Goal: Task Accomplishment & Management: Use online tool/utility

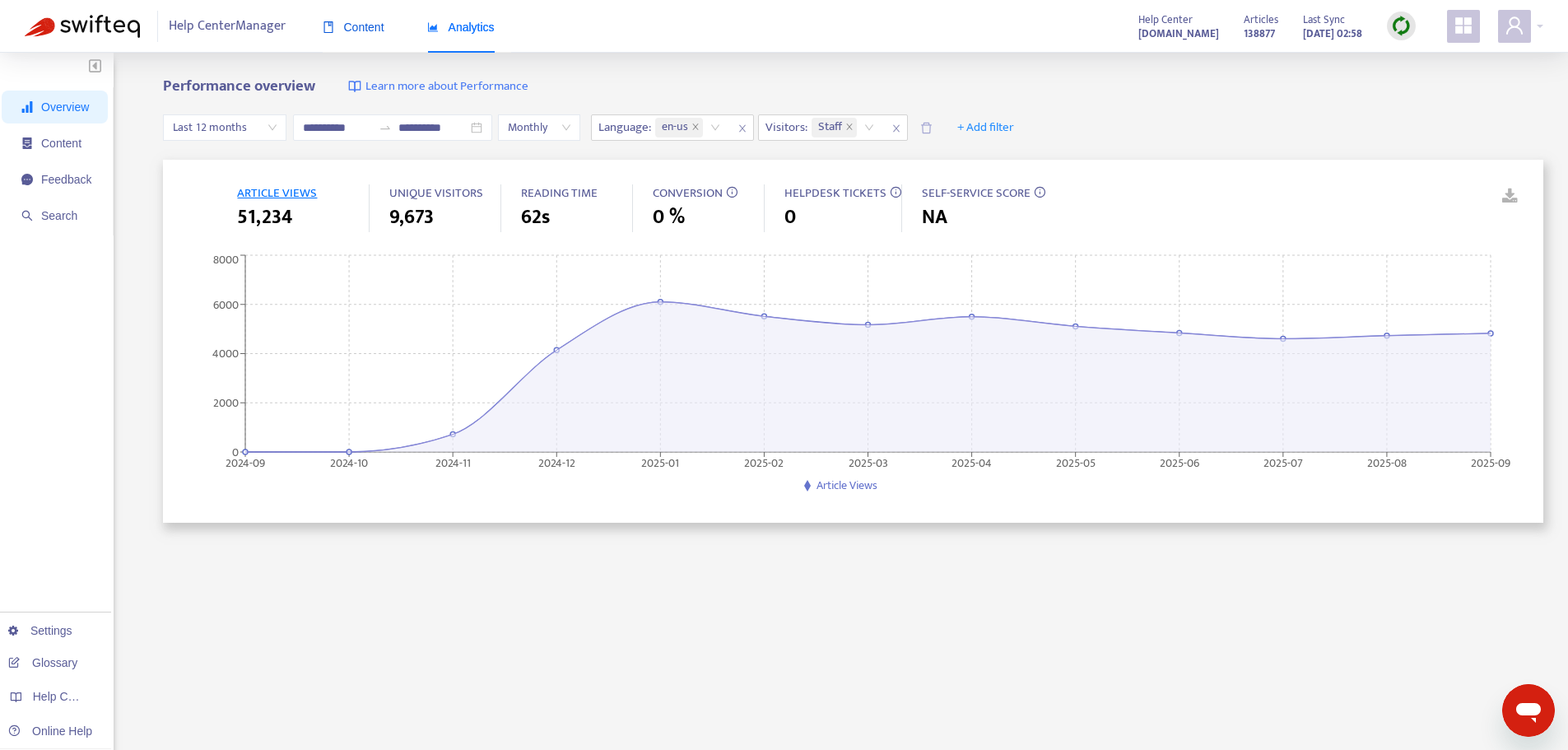
click at [367, 34] on span "Content" at bounding box center [353, 27] width 62 height 13
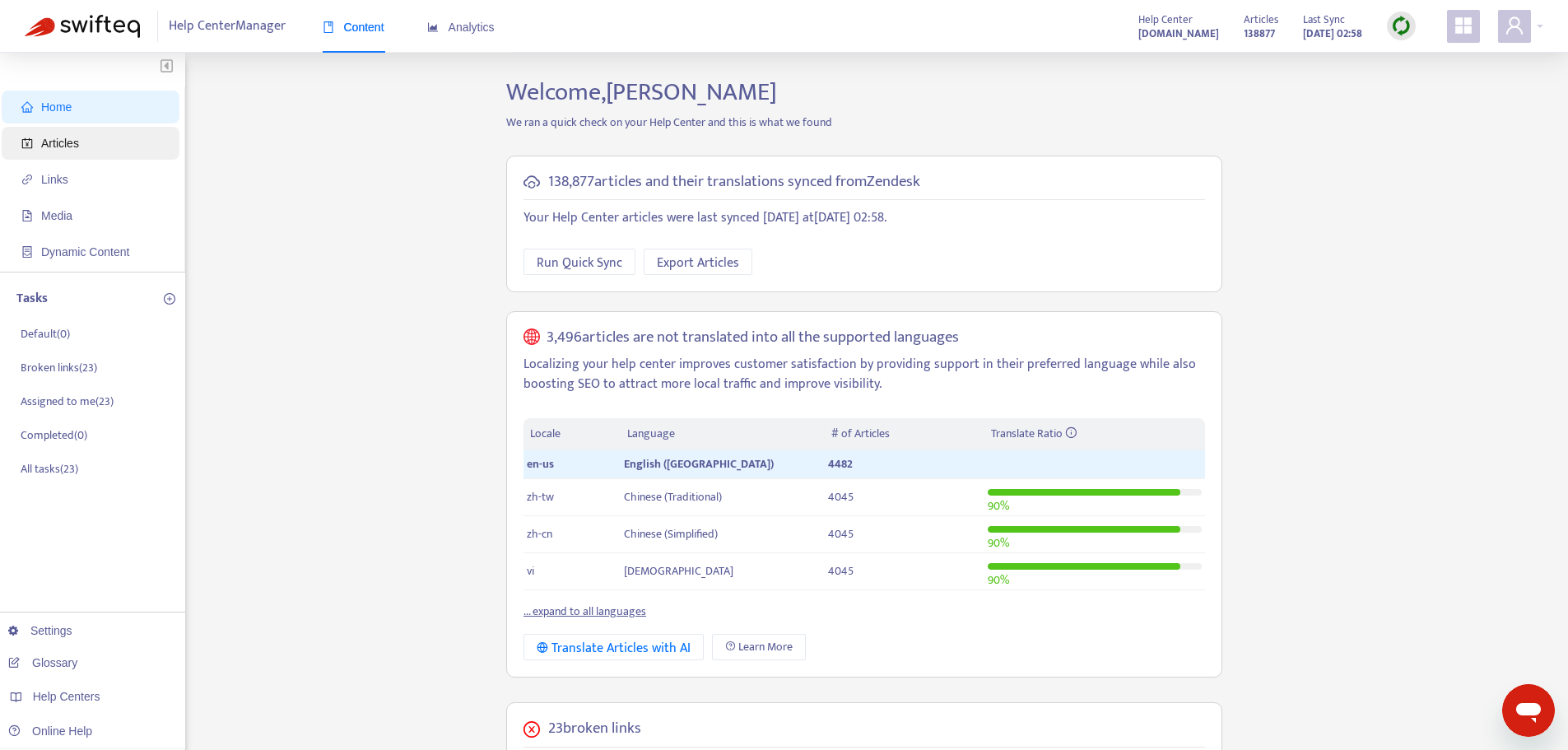
click at [73, 145] on span "Articles" at bounding box center [60, 143] width 38 height 13
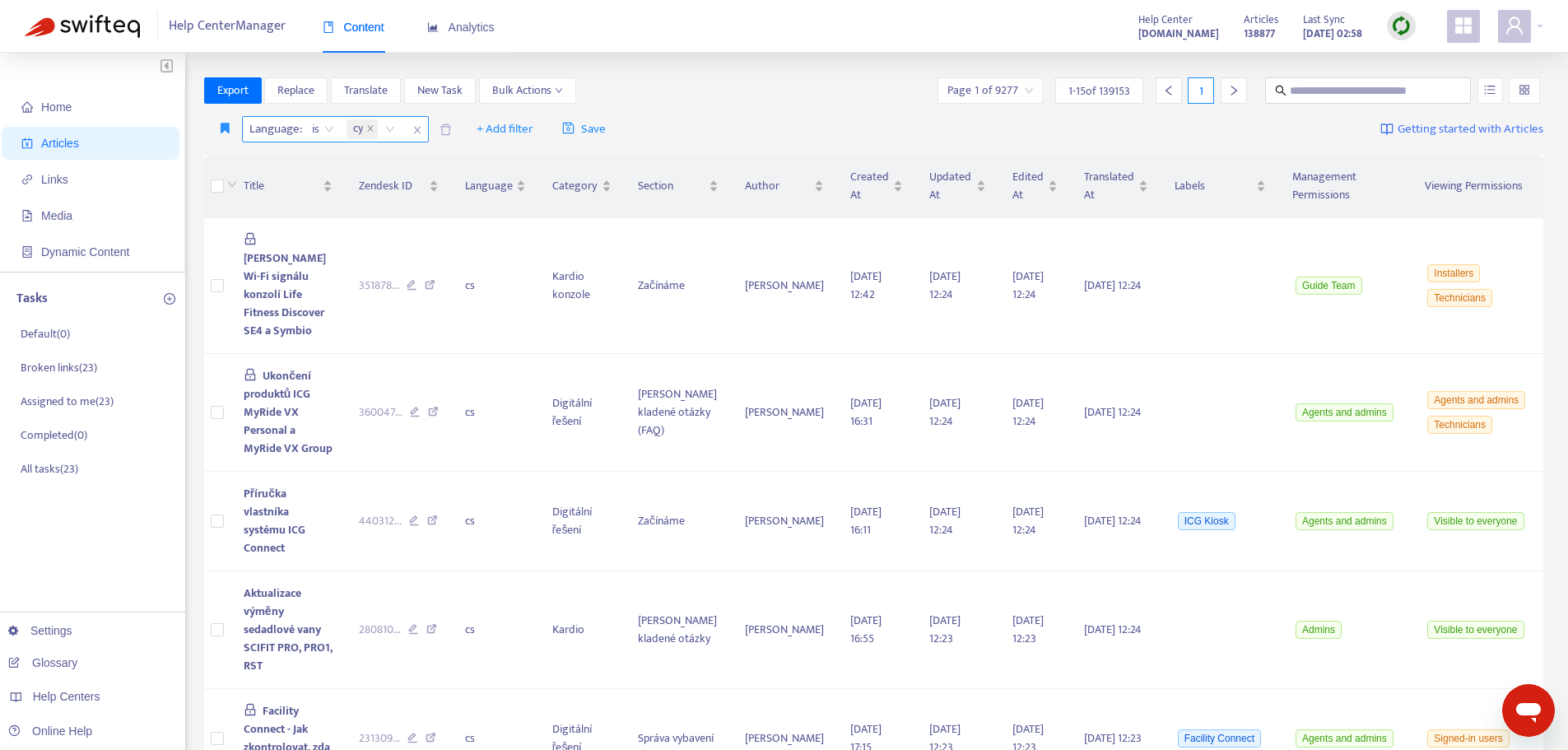
click at [420, 127] on icon "close" at bounding box center [417, 130] width 10 height 10
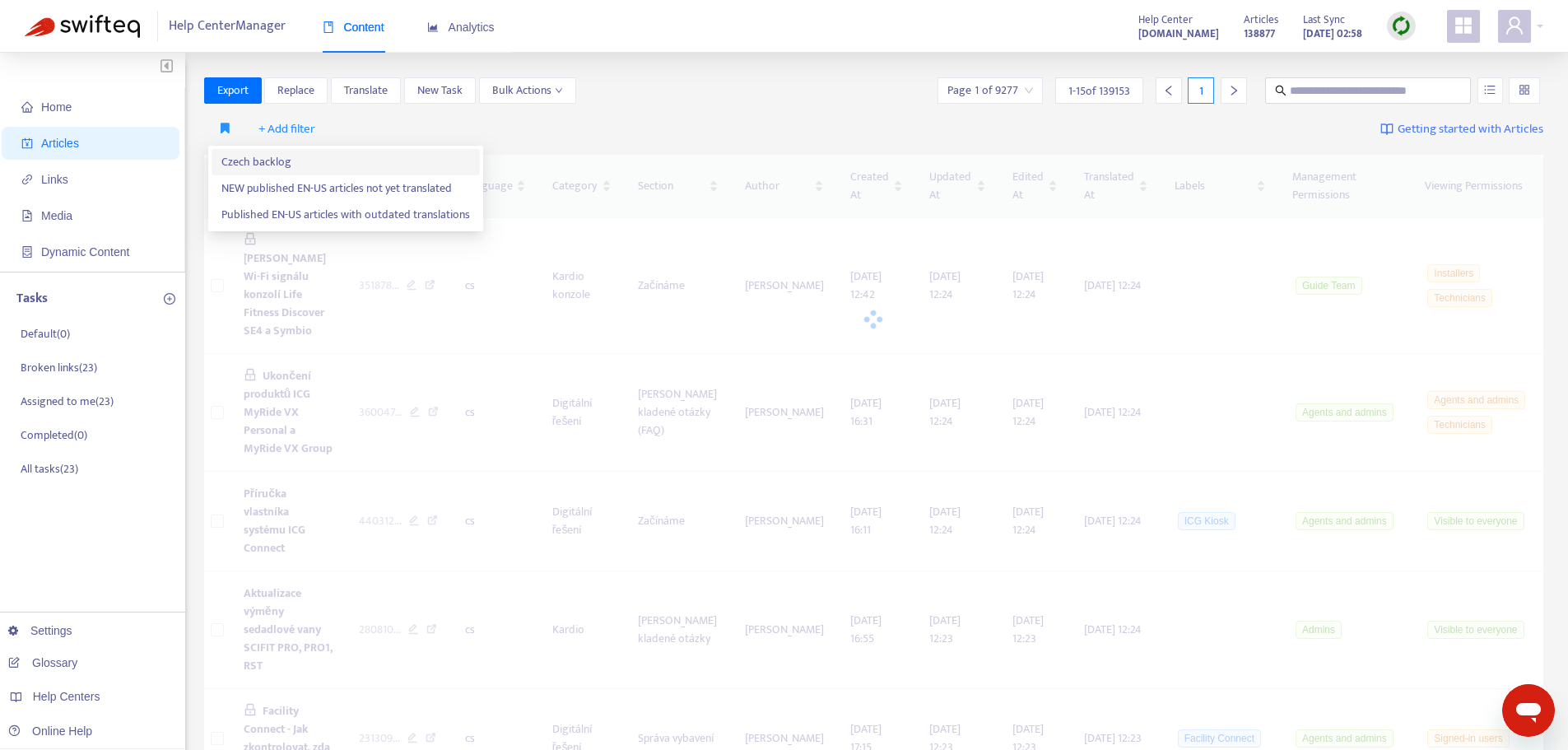
click at [234, 157] on span "Czech backlog" at bounding box center [346, 162] width 248 height 18
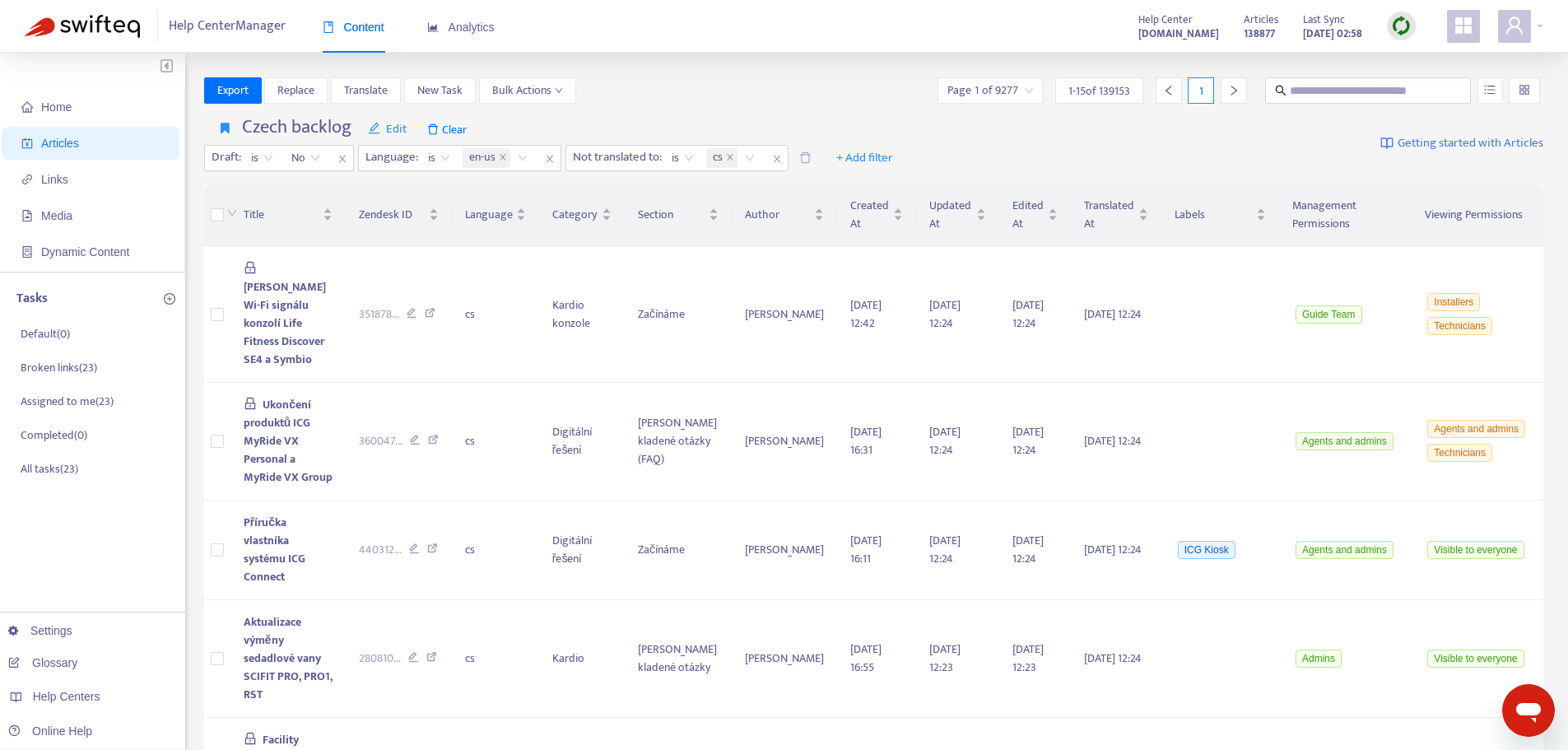
click at [1233, 92] on icon "right" at bounding box center [1234, 90] width 12 height 12
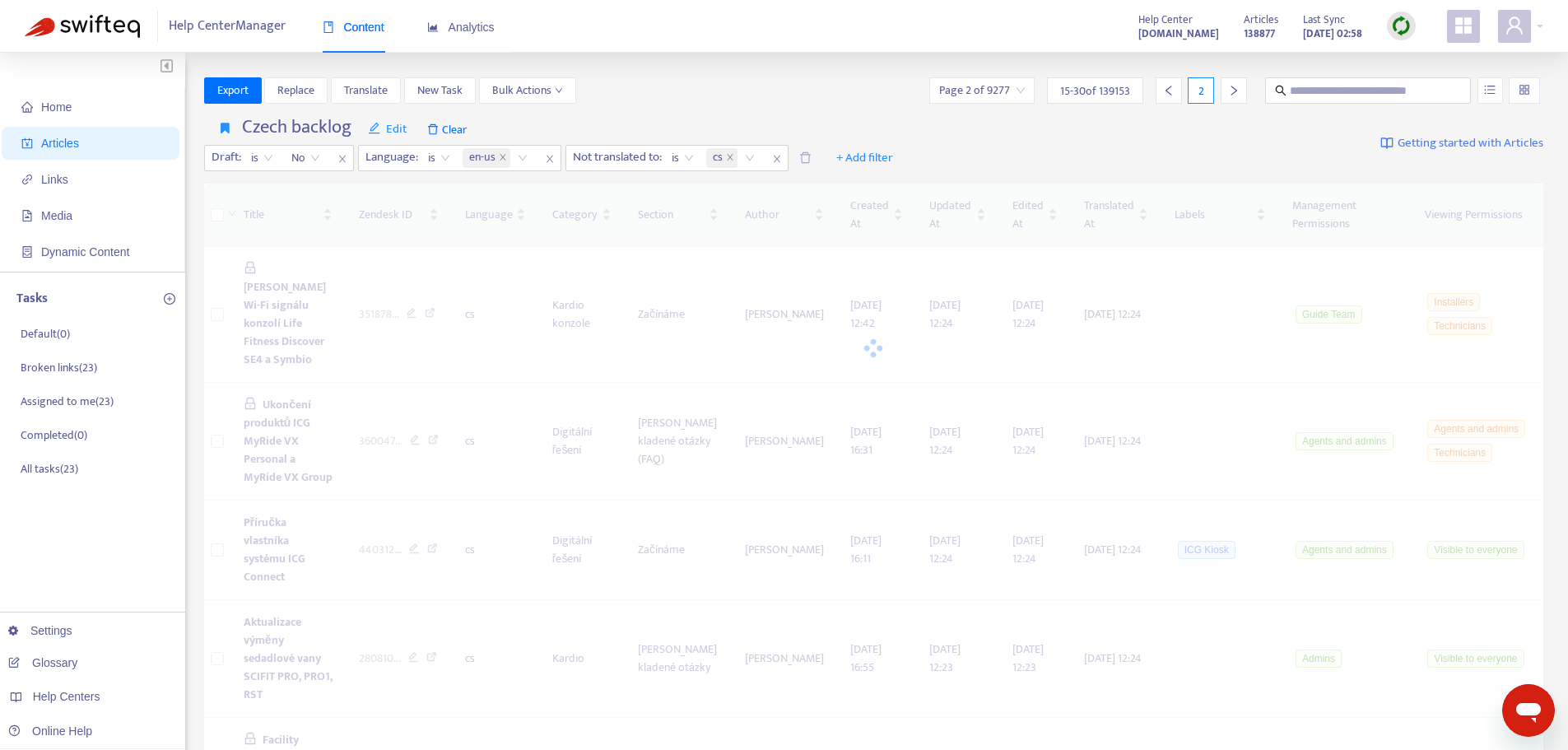
click at [1233, 92] on icon "right" at bounding box center [1234, 90] width 12 height 12
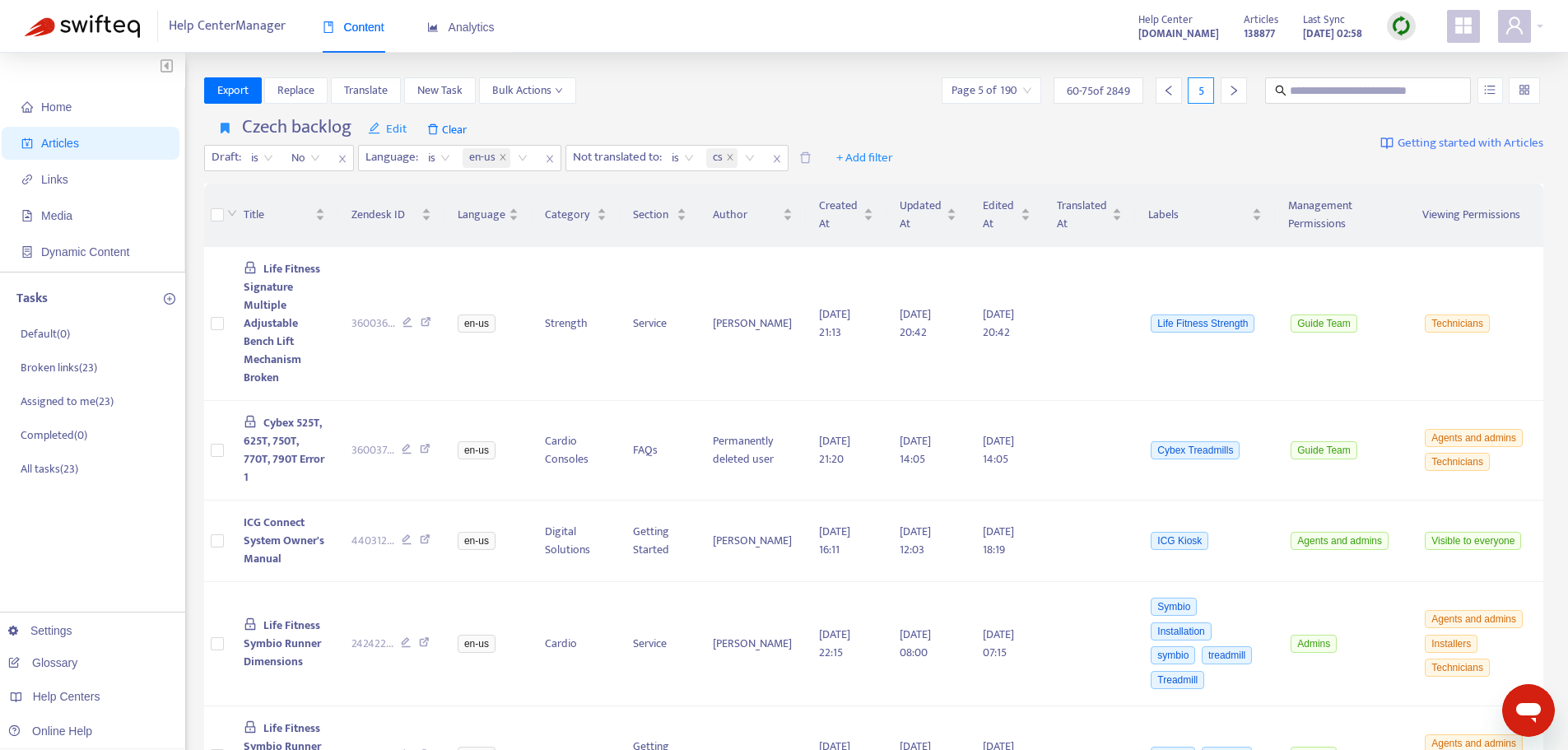
click at [1233, 92] on icon "right" at bounding box center [1234, 90] width 12 height 12
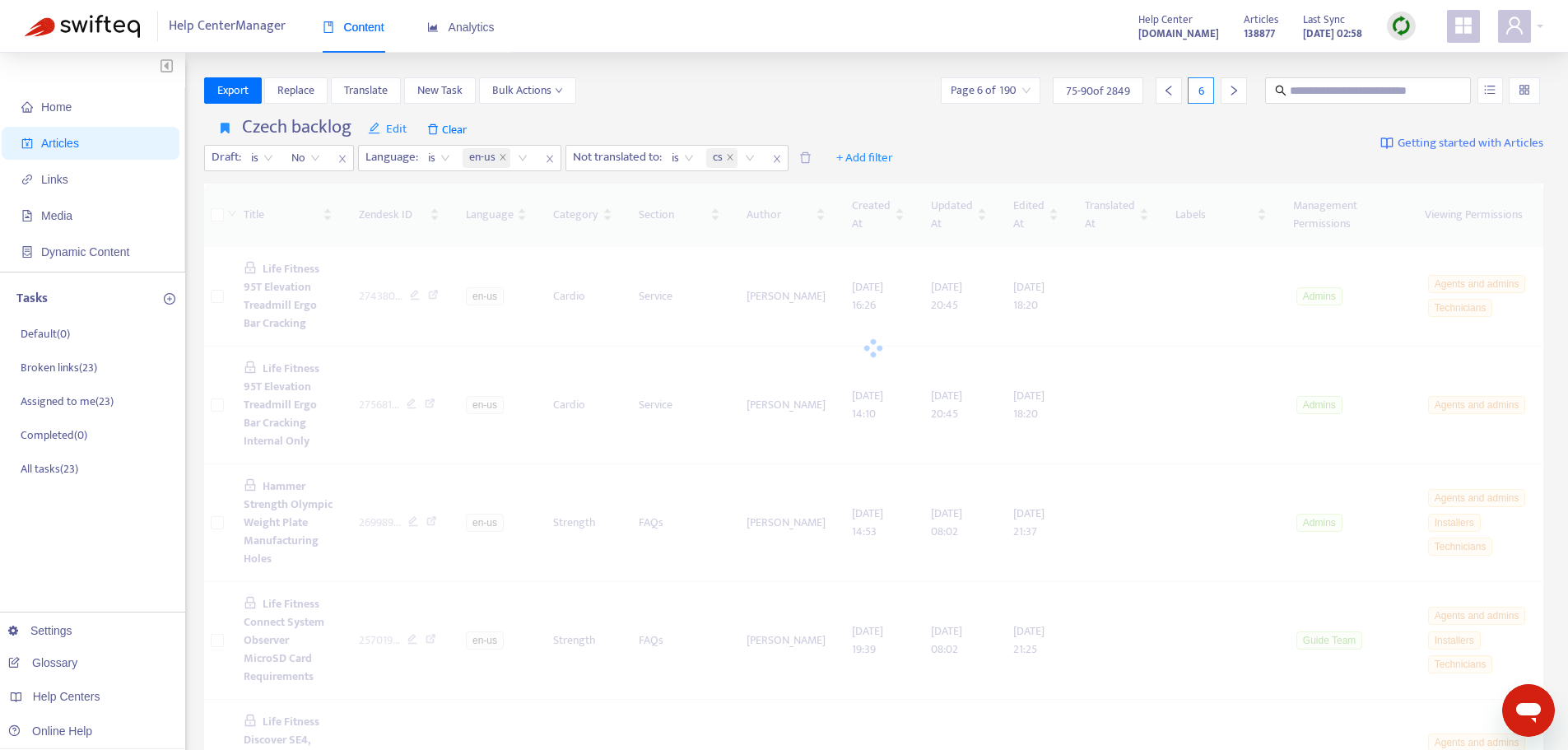
click at [1233, 92] on icon "right" at bounding box center [1234, 90] width 12 height 12
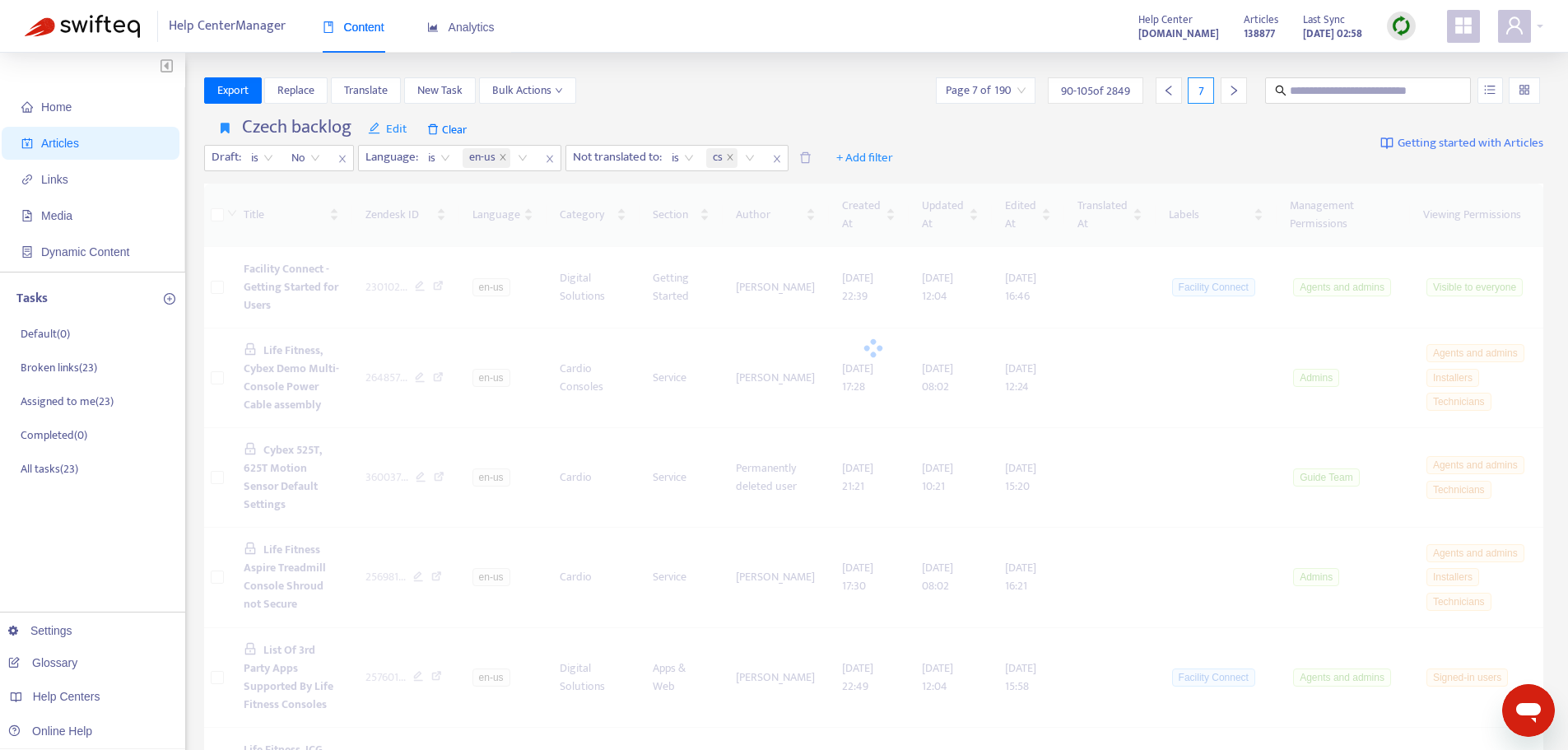
click at [1233, 92] on icon "right" at bounding box center [1234, 90] width 12 height 12
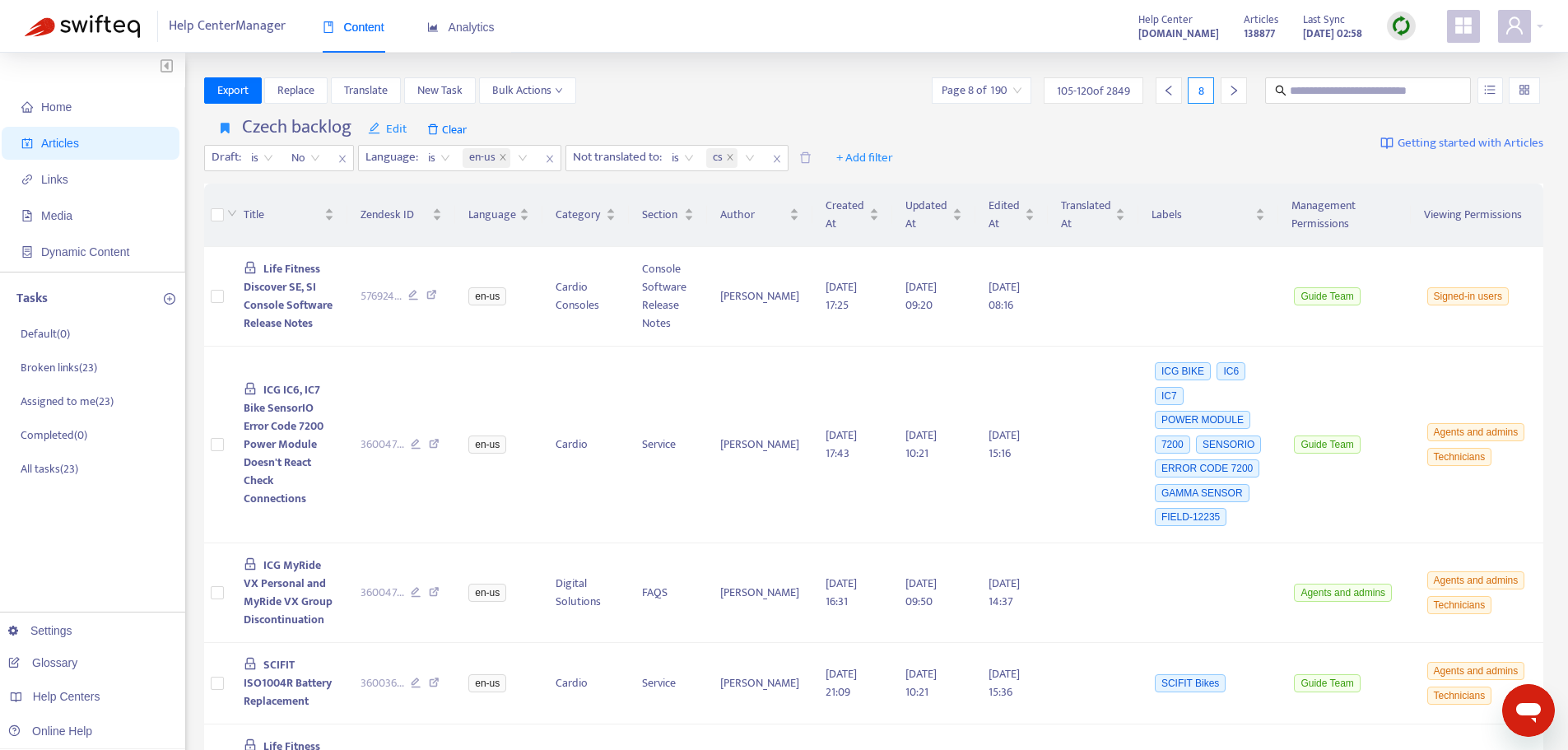
click at [1233, 92] on icon "right" at bounding box center [1234, 90] width 12 height 12
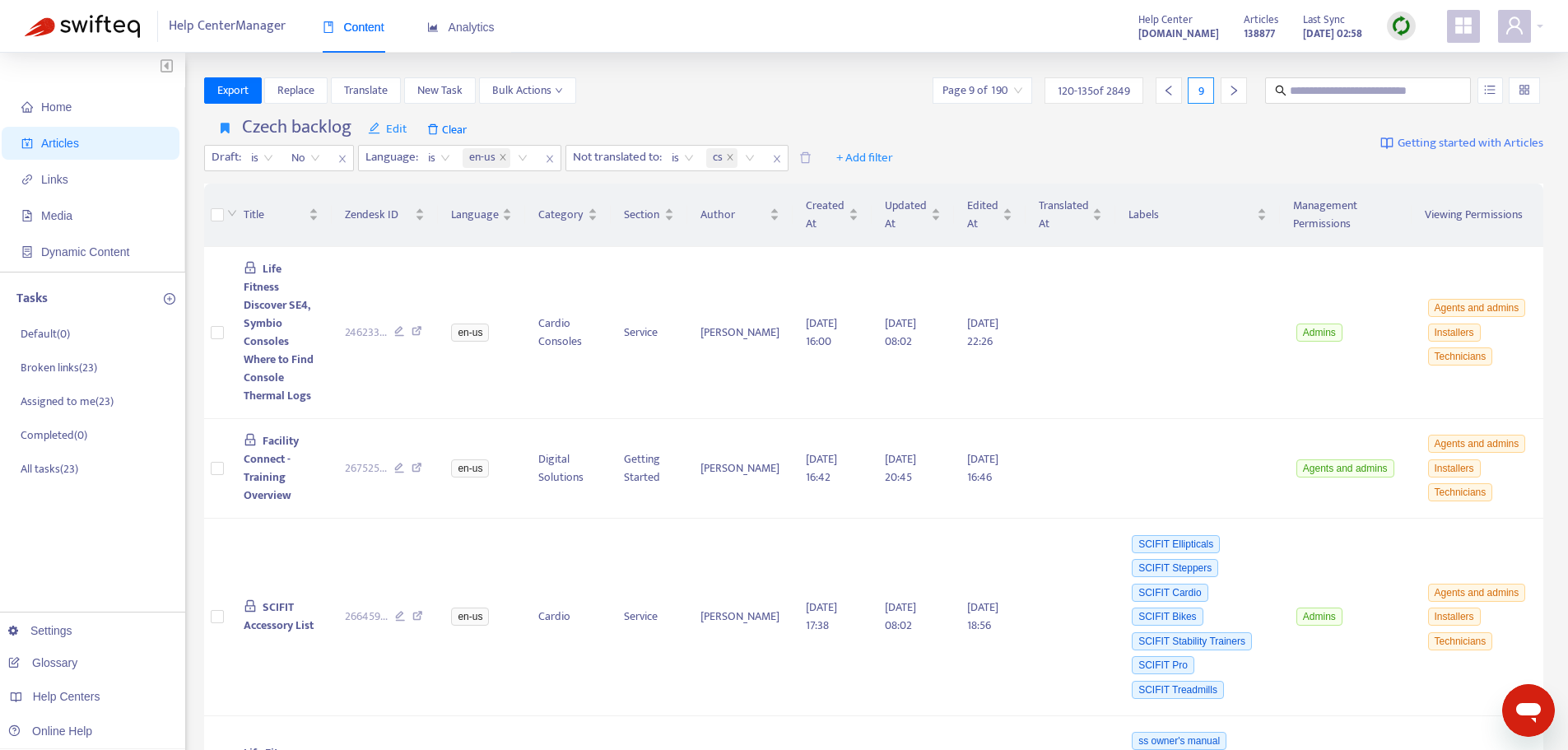
click at [1233, 92] on icon "right" at bounding box center [1234, 90] width 12 height 12
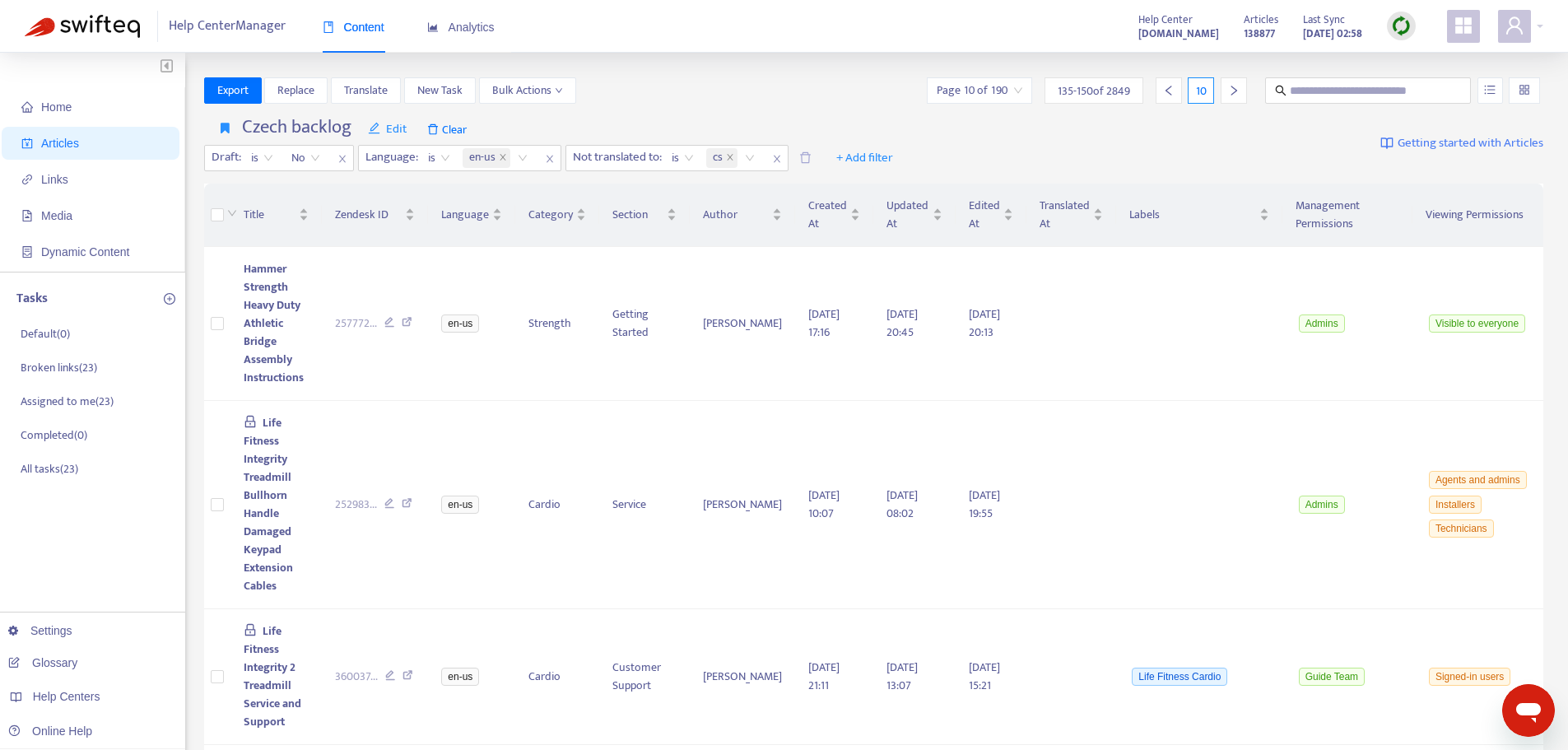
click at [1236, 89] on icon "right" at bounding box center [1234, 90] width 12 height 12
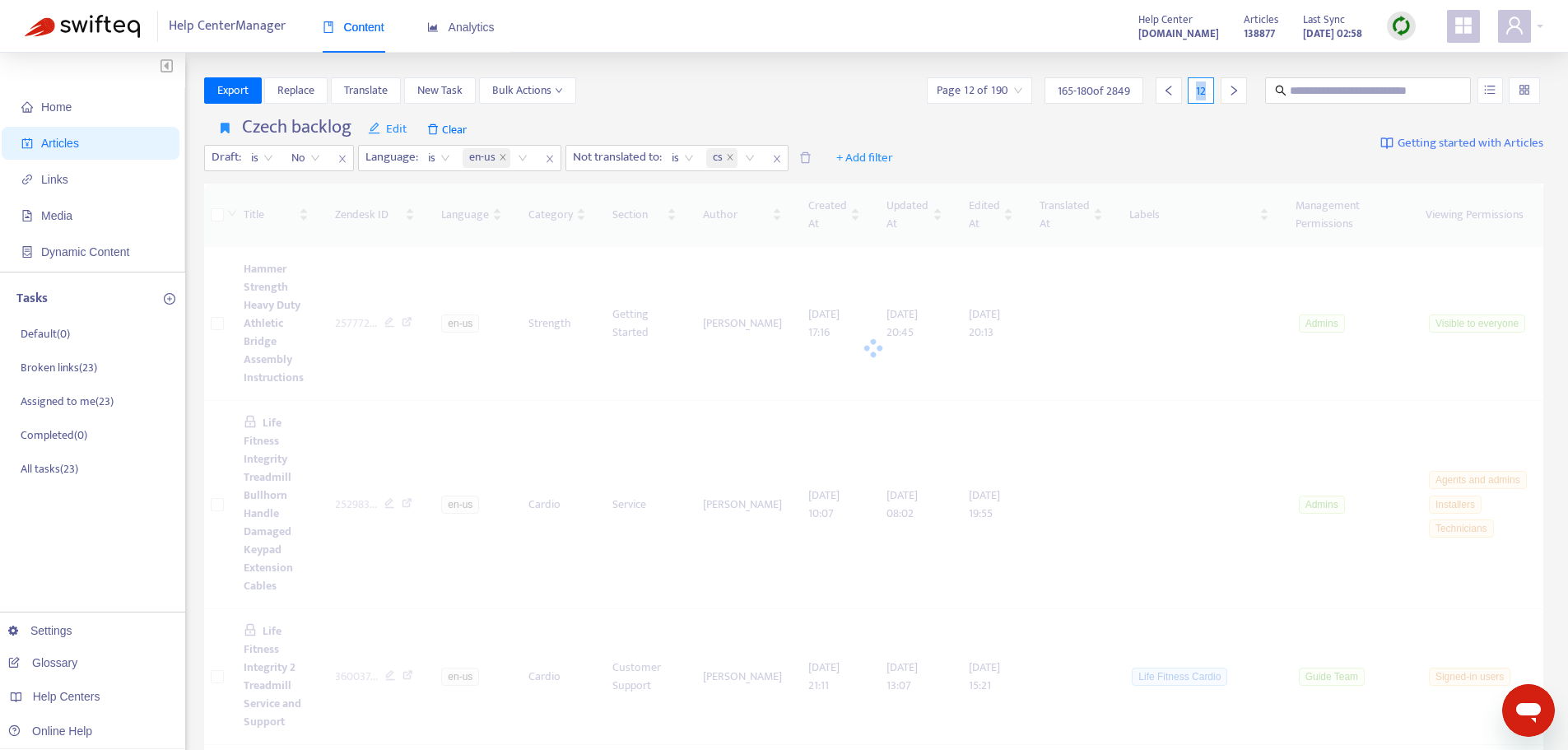
click at [1236, 89] on icon "right" at bounding box center [1234, 90] width 12 height 12
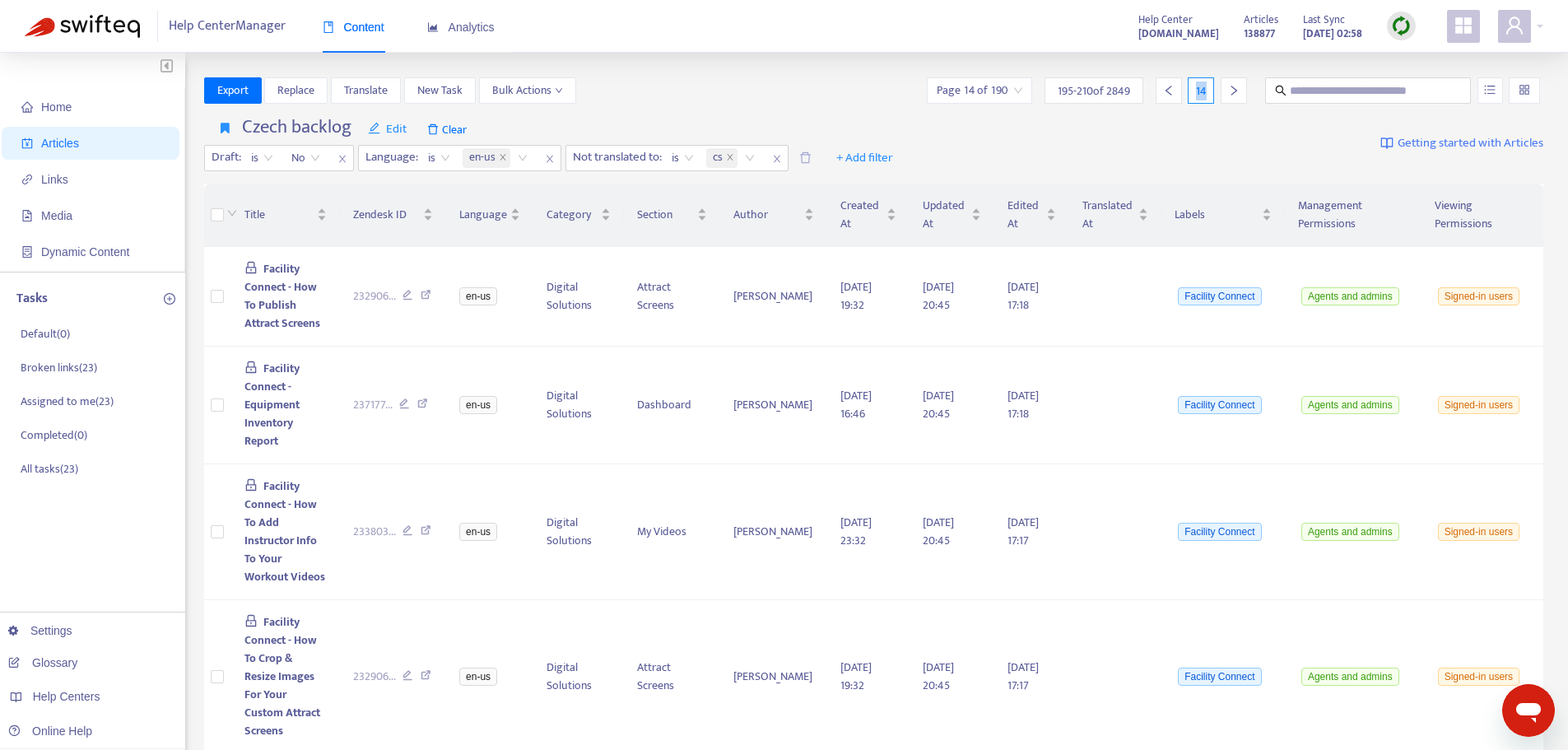
click at [1236, 89] on icon "right" at bounding box center [1234, 90] width 12 height 12
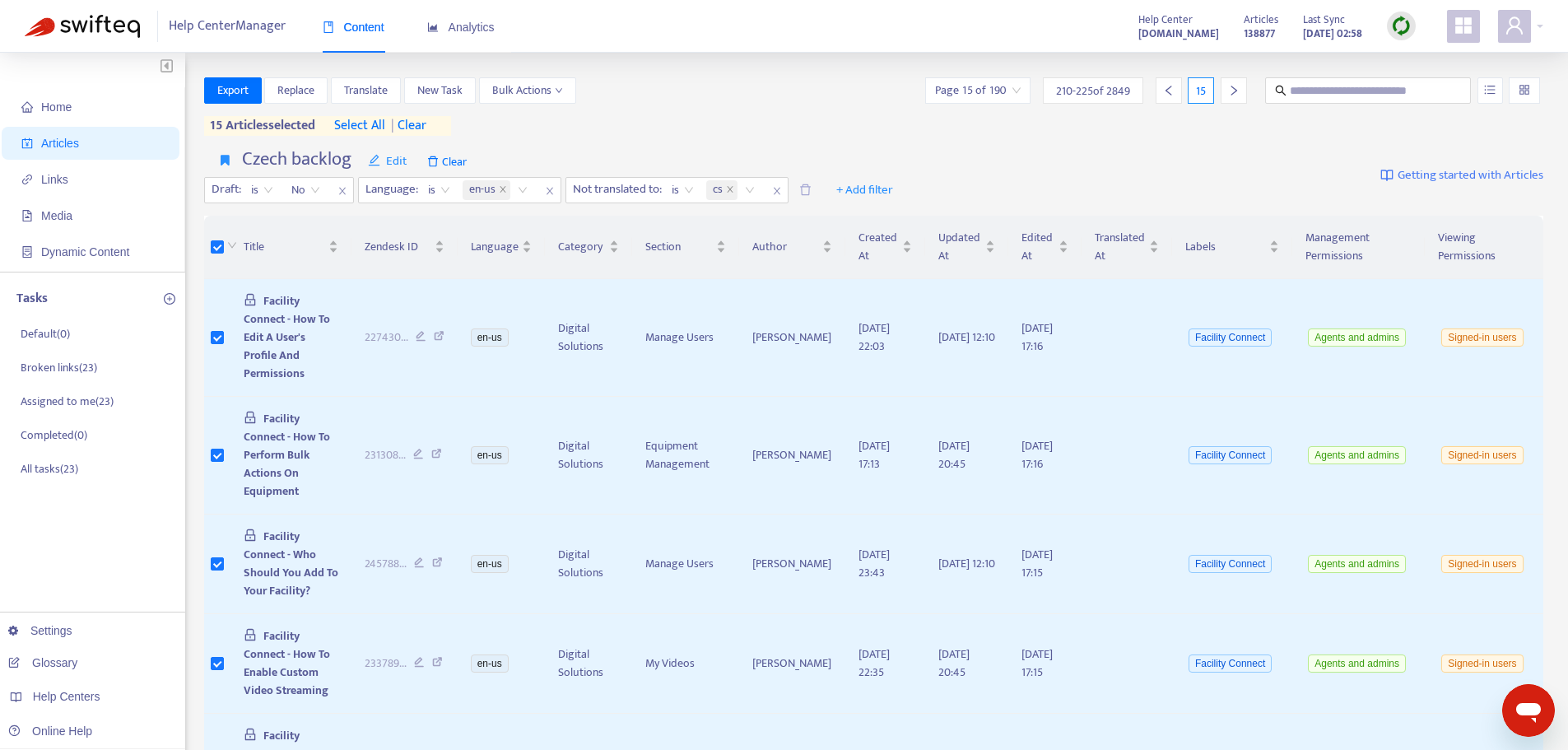
click at [1228, 93] on icon "right" at bounding box center [1234, 90] width 12 height 12
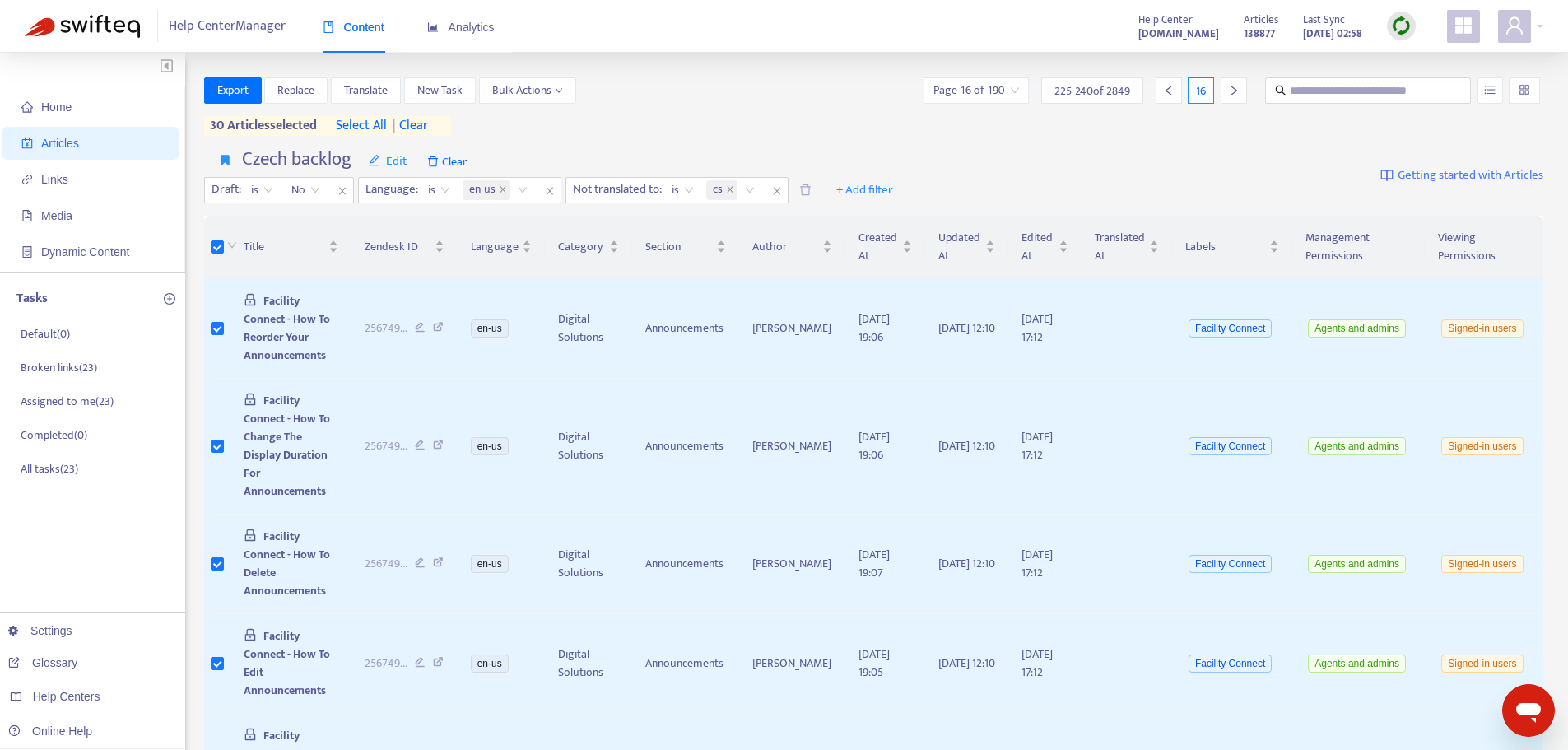
click at [1235, 88] on icon "right" at bounding box center [1234, 90] width 12 height 12
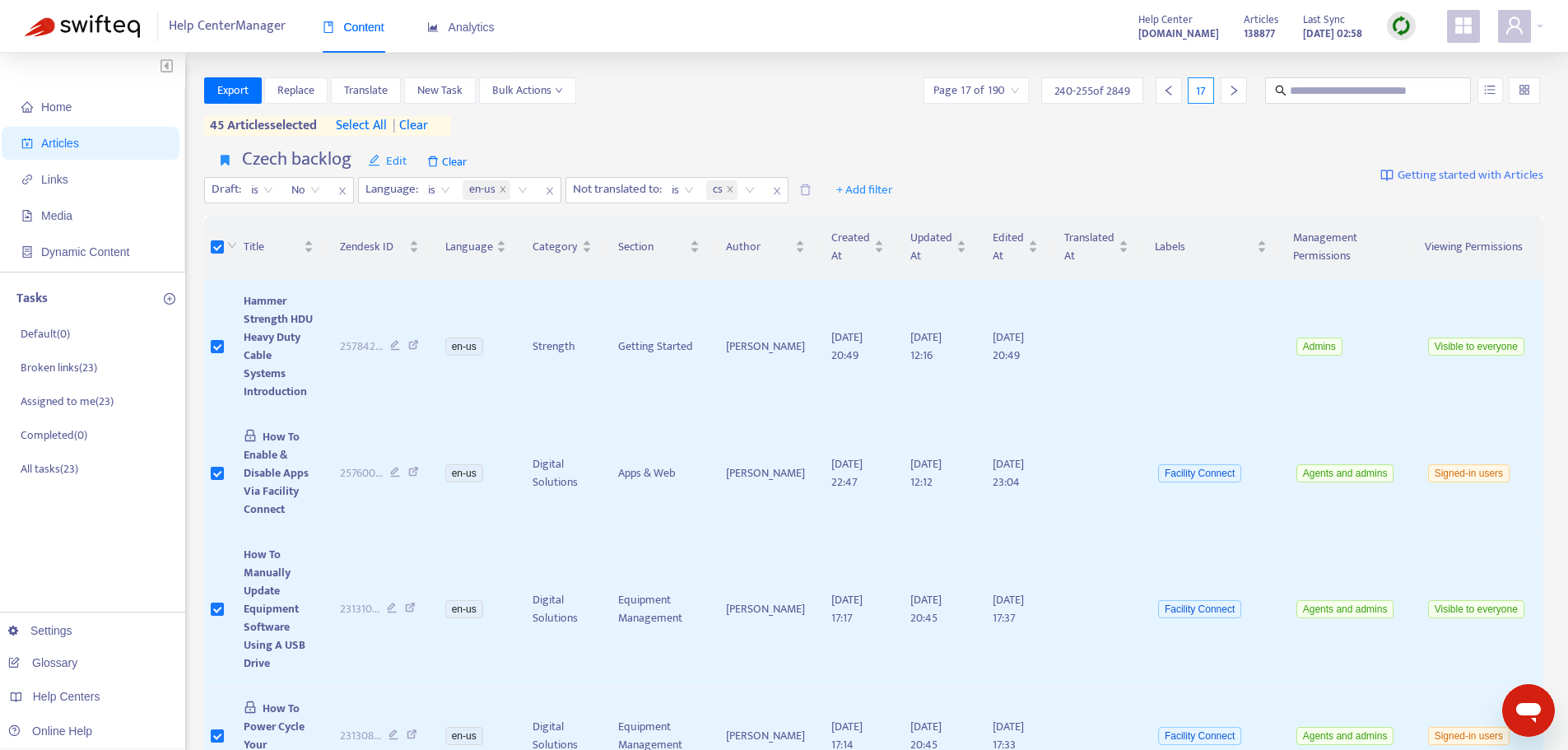
click at [1237, 89] on icon "right" at bounding box center [1234, 90] width 12 height 12
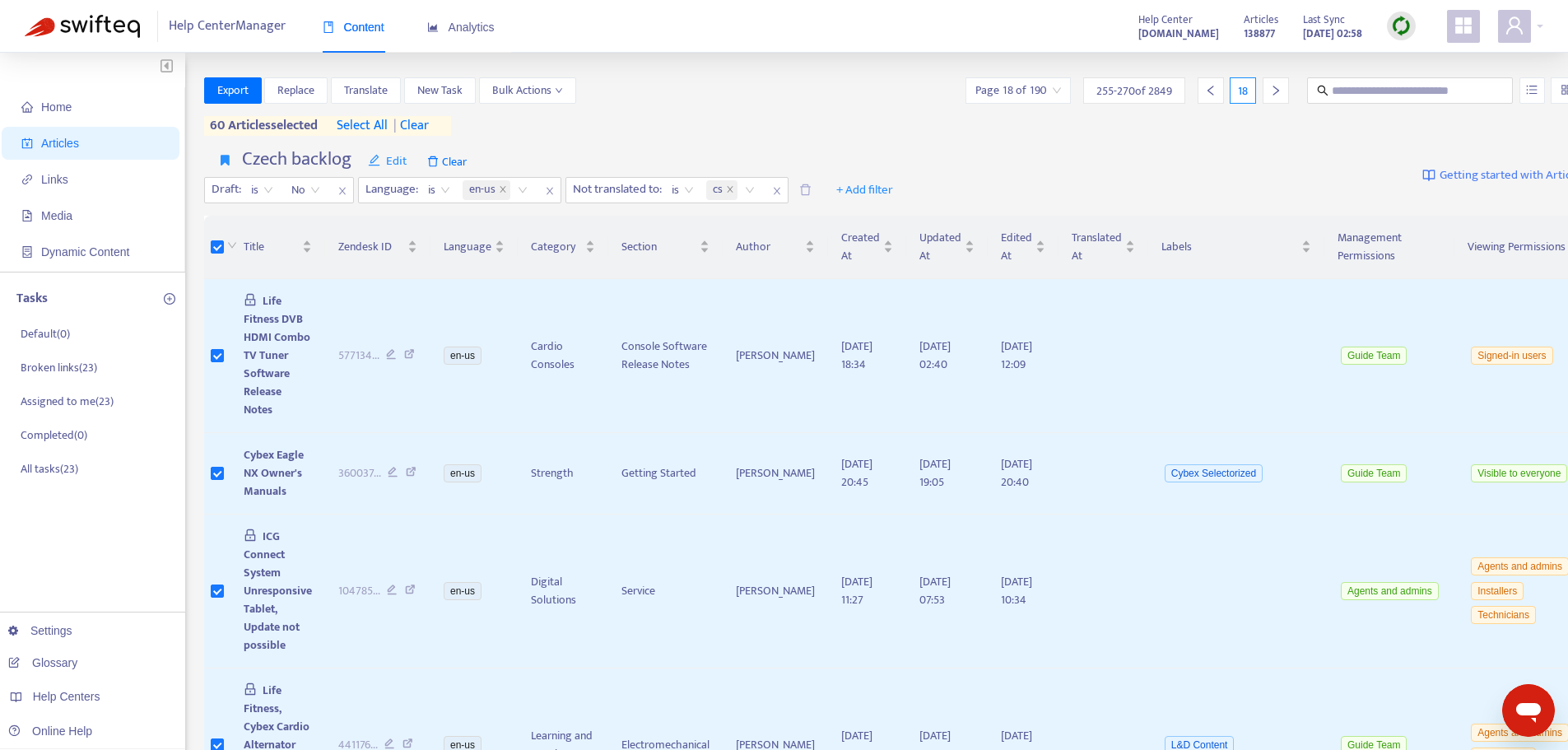
click at [1263, 102] on div at bounding box center [1276, 91] width 26 height 26
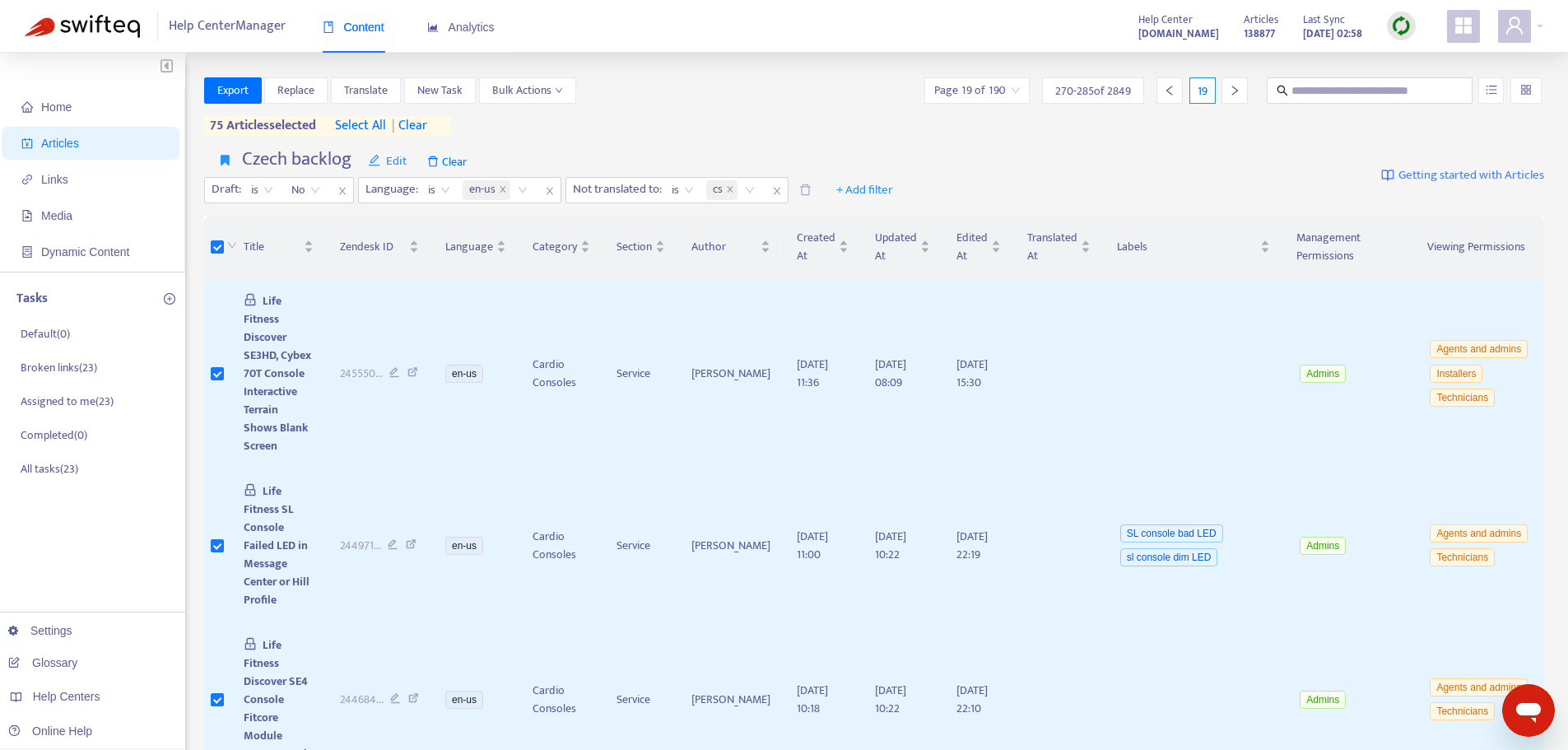
click at [1231, 90] on icon "right" at bounding box center [1235, 90] width 12 height 12
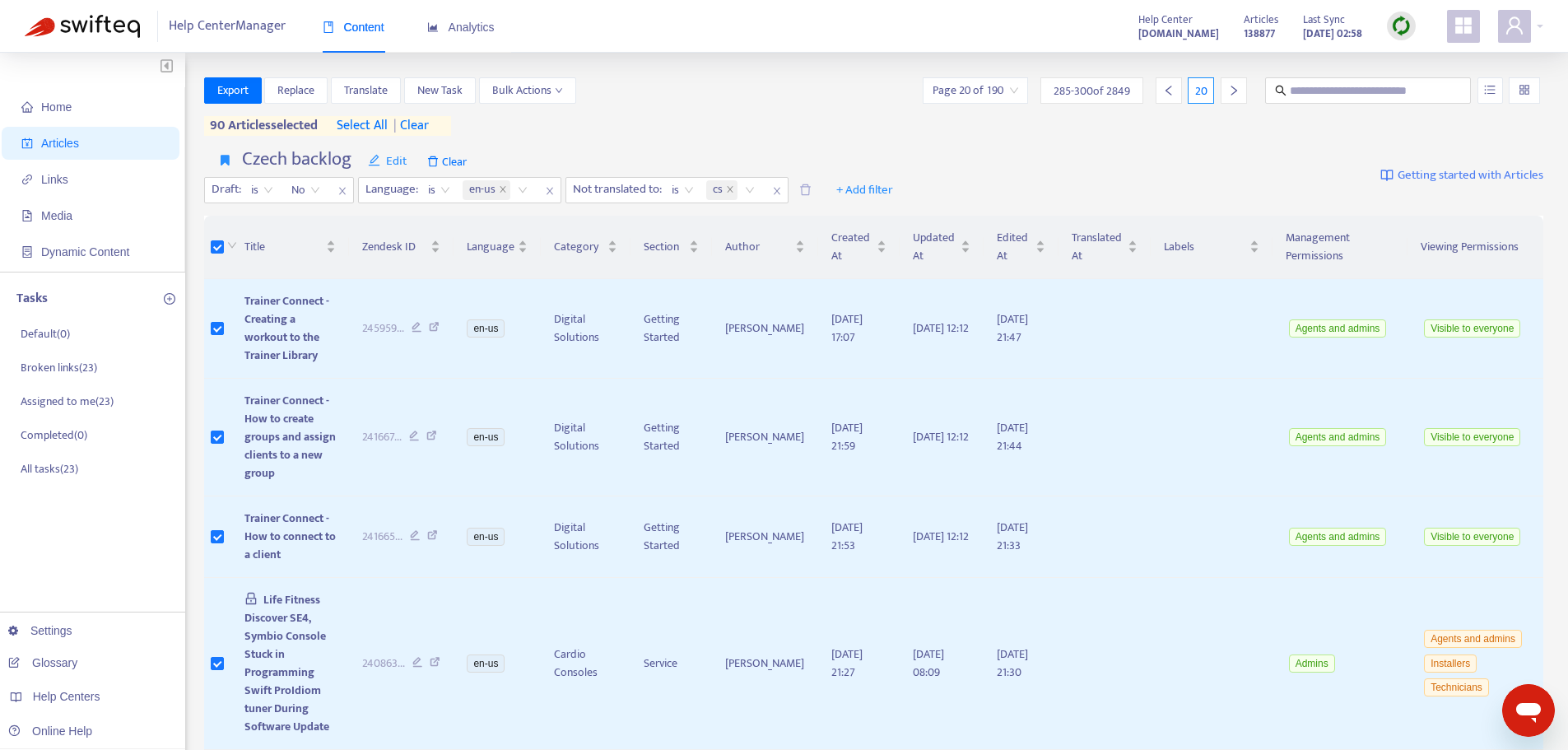
click at [1226, 91] on div at bounding box center [1234, 91] width 26 height 26
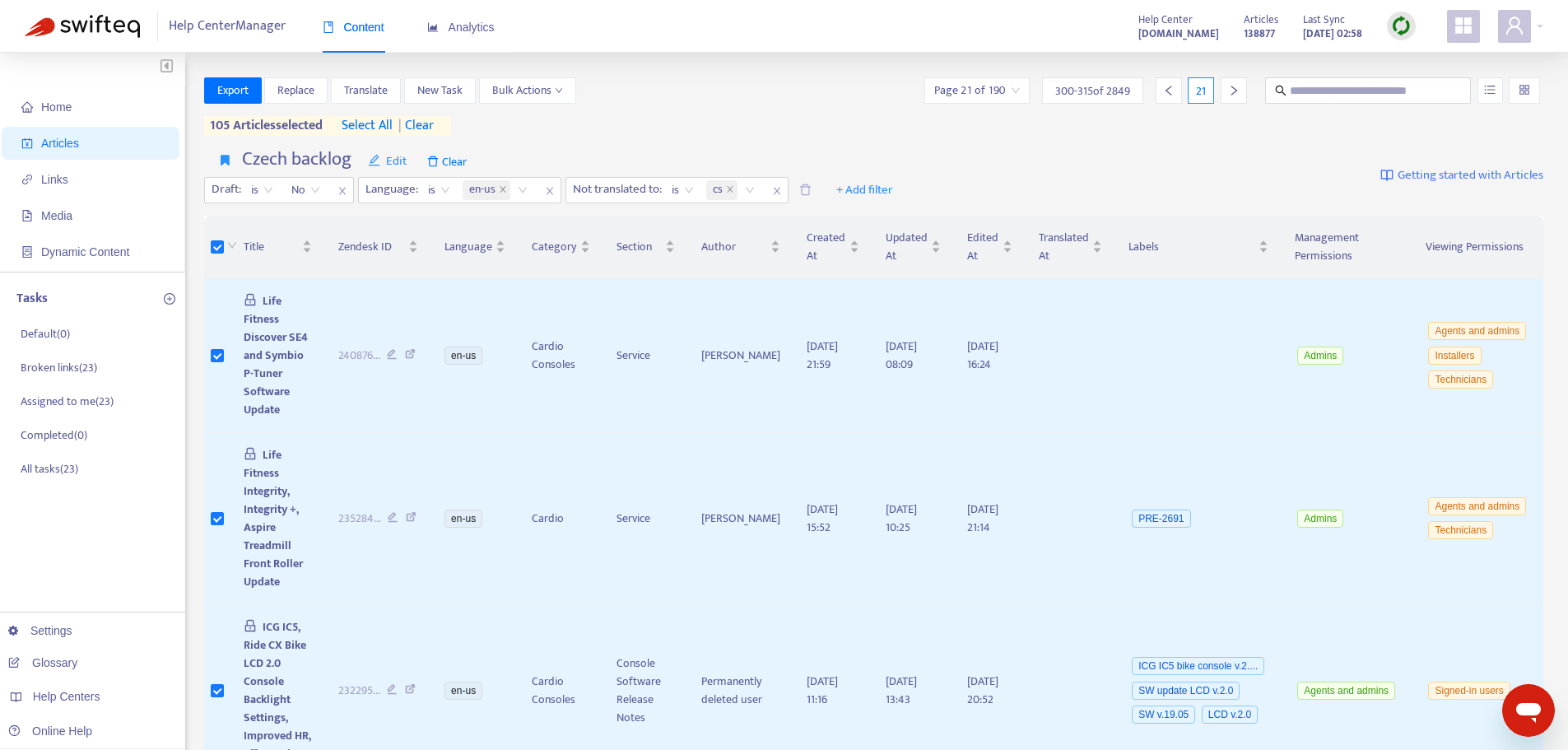
click at [1228, 89] on icon "right" at bounding box center [1234, 90] width 12 height 12
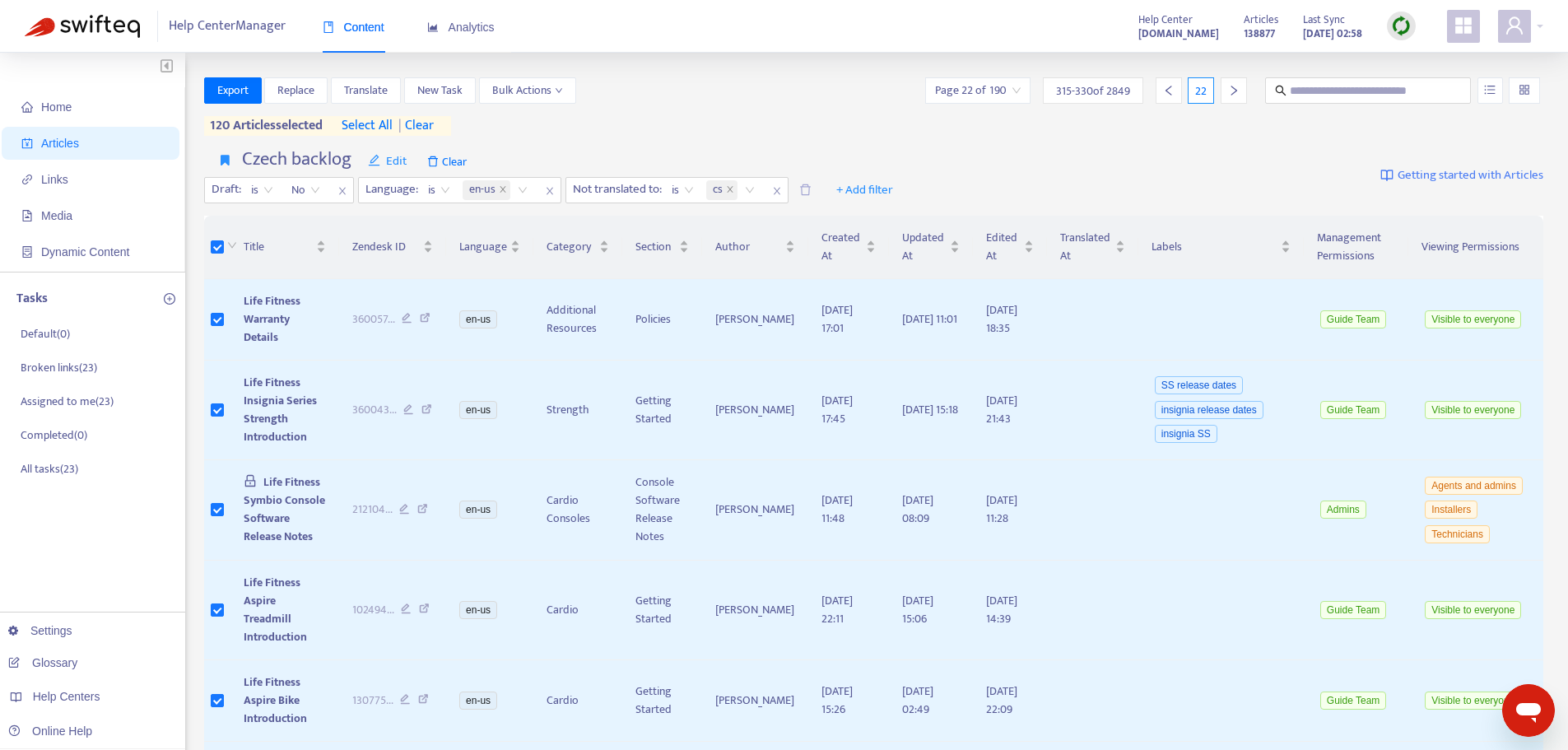
click at [1231, 92] on icon "right" at bounding box center [1234, 90] width 12 height 12
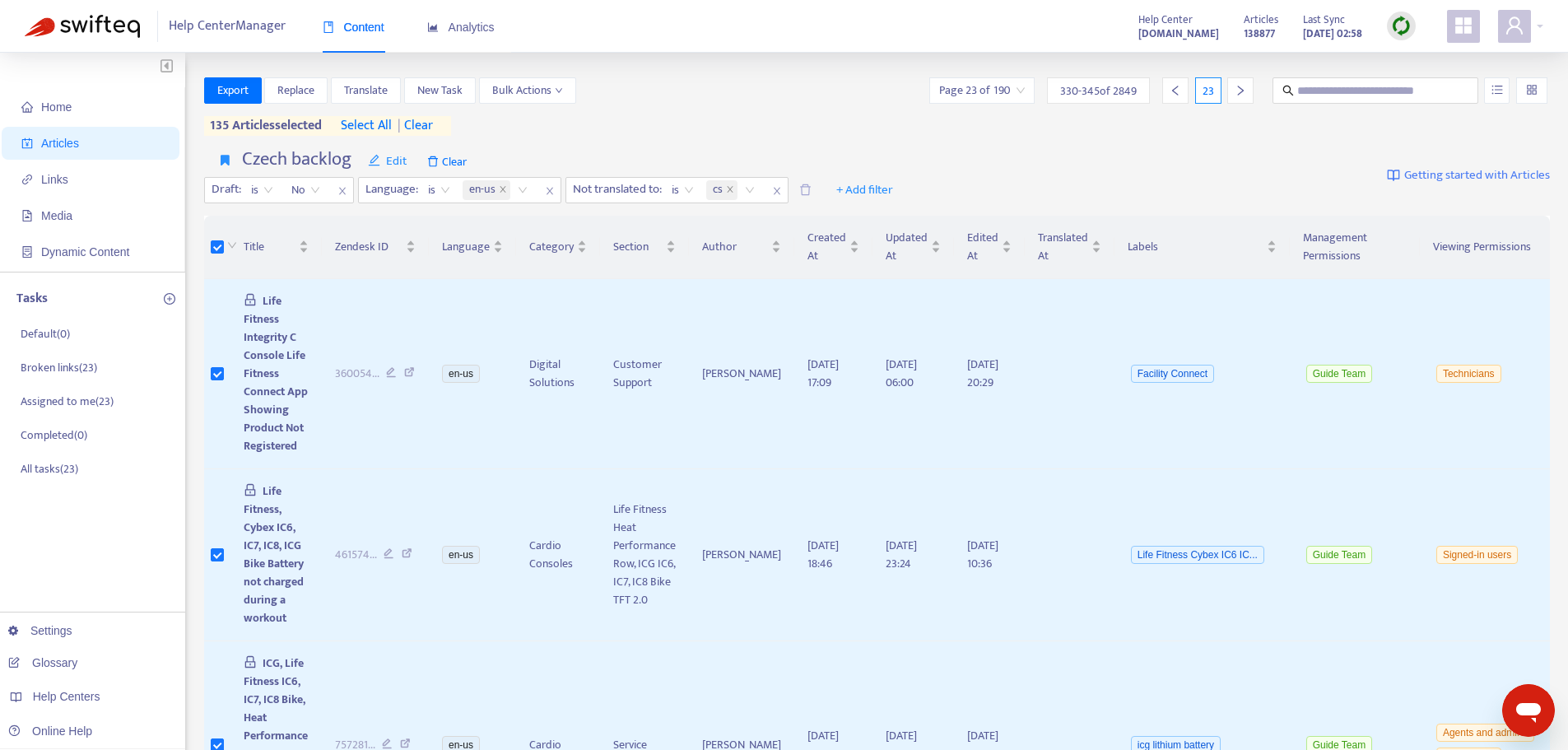
click at [1237, 86] on icon "right" at bounding box center [1240, 90] width 12 height 12
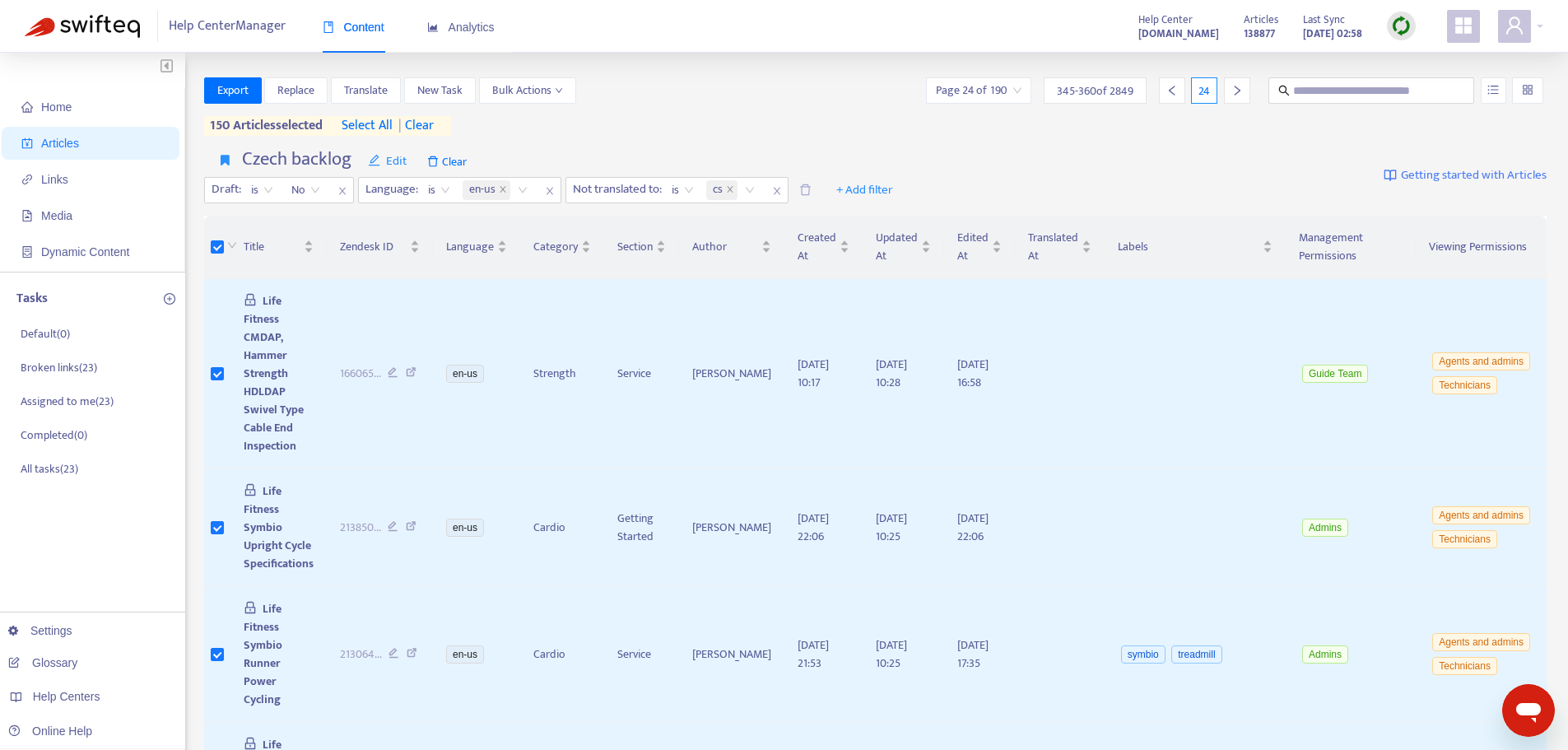
click at [1231, 90] on icon "right" at bounding box center [1237, 90] width 12 height 12
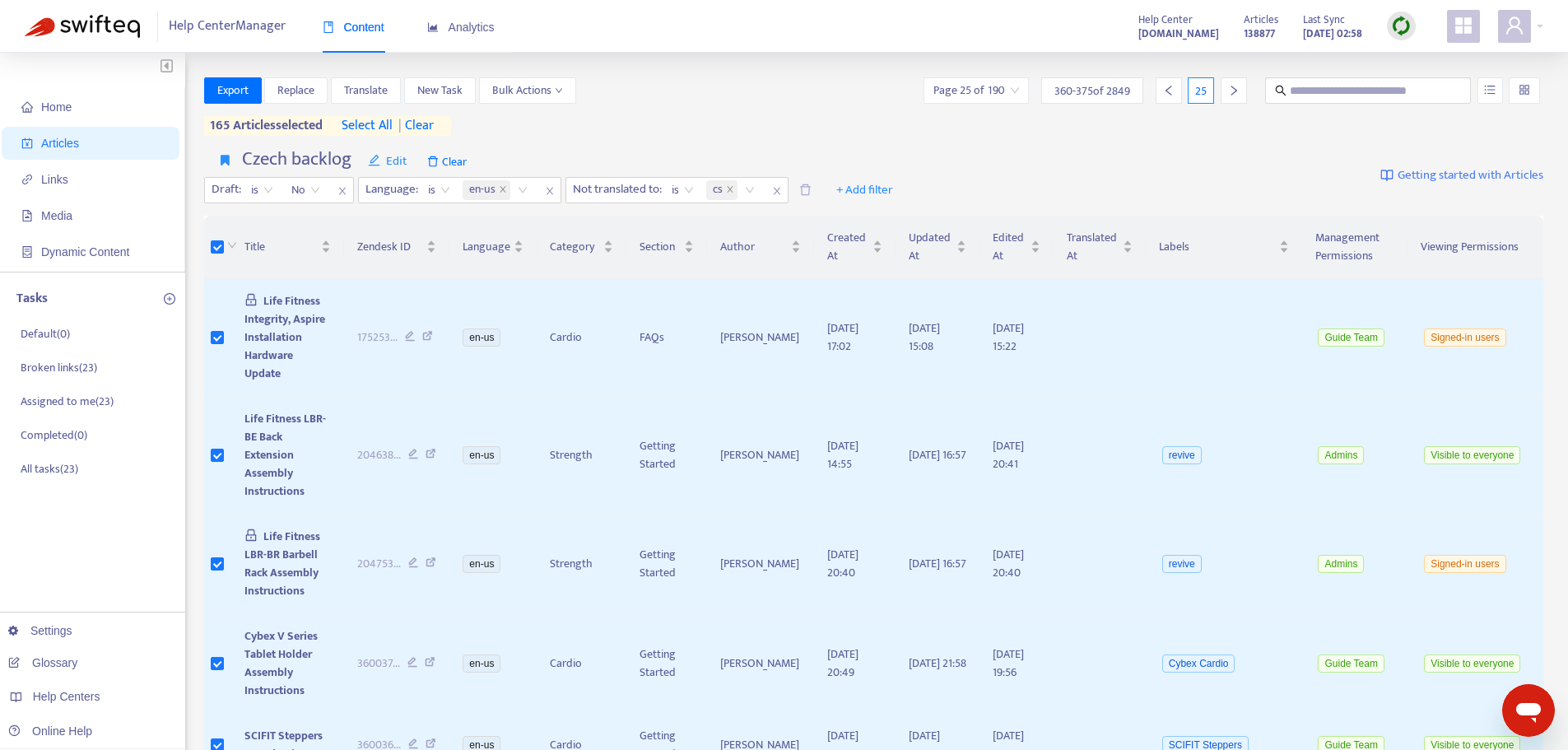
click at [1235, 94] on icon "right" at bounding box center [1234, 90] width 12 height 12
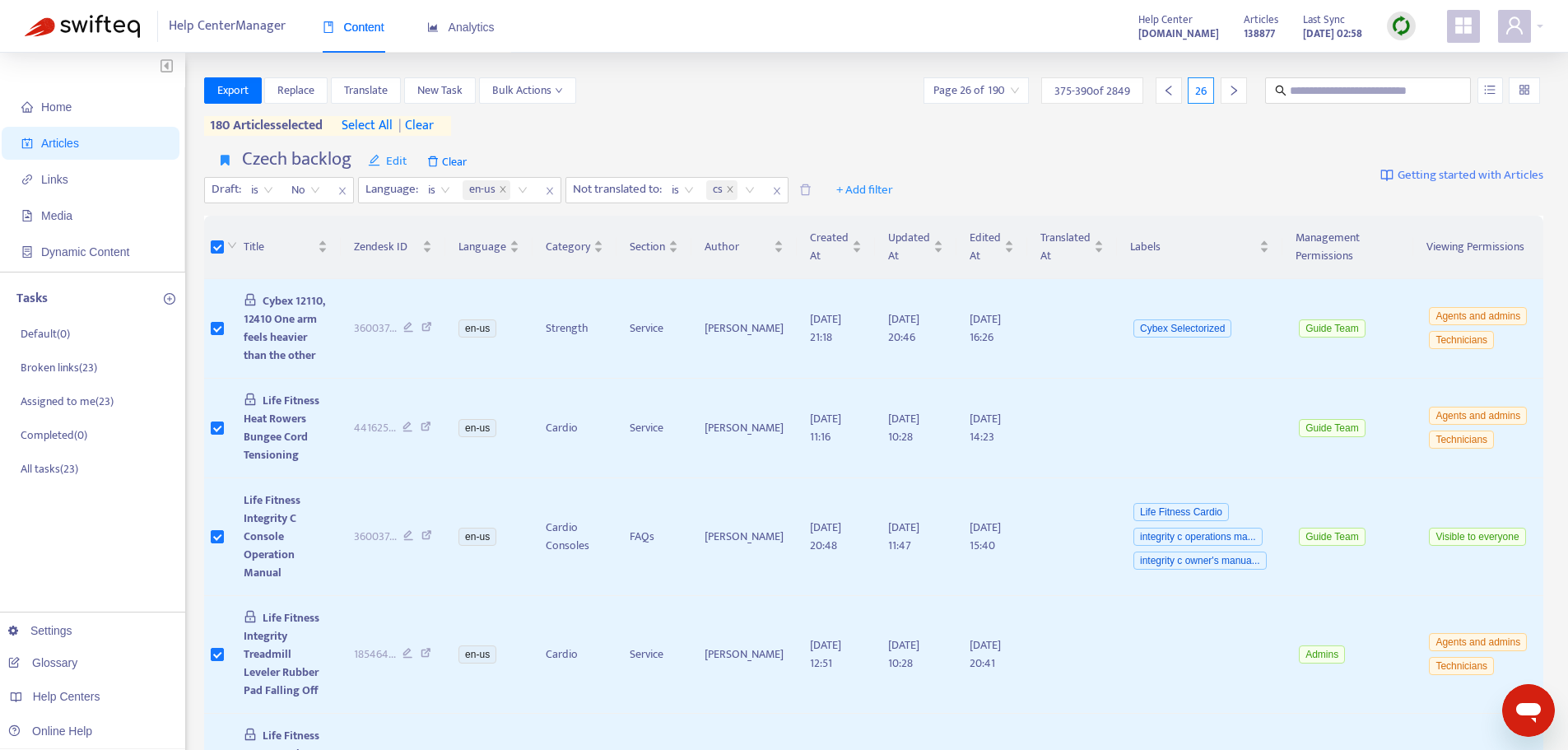
click at [1233, 93] on icon "right" at bounding box center [1233, 90] width 6 height 10
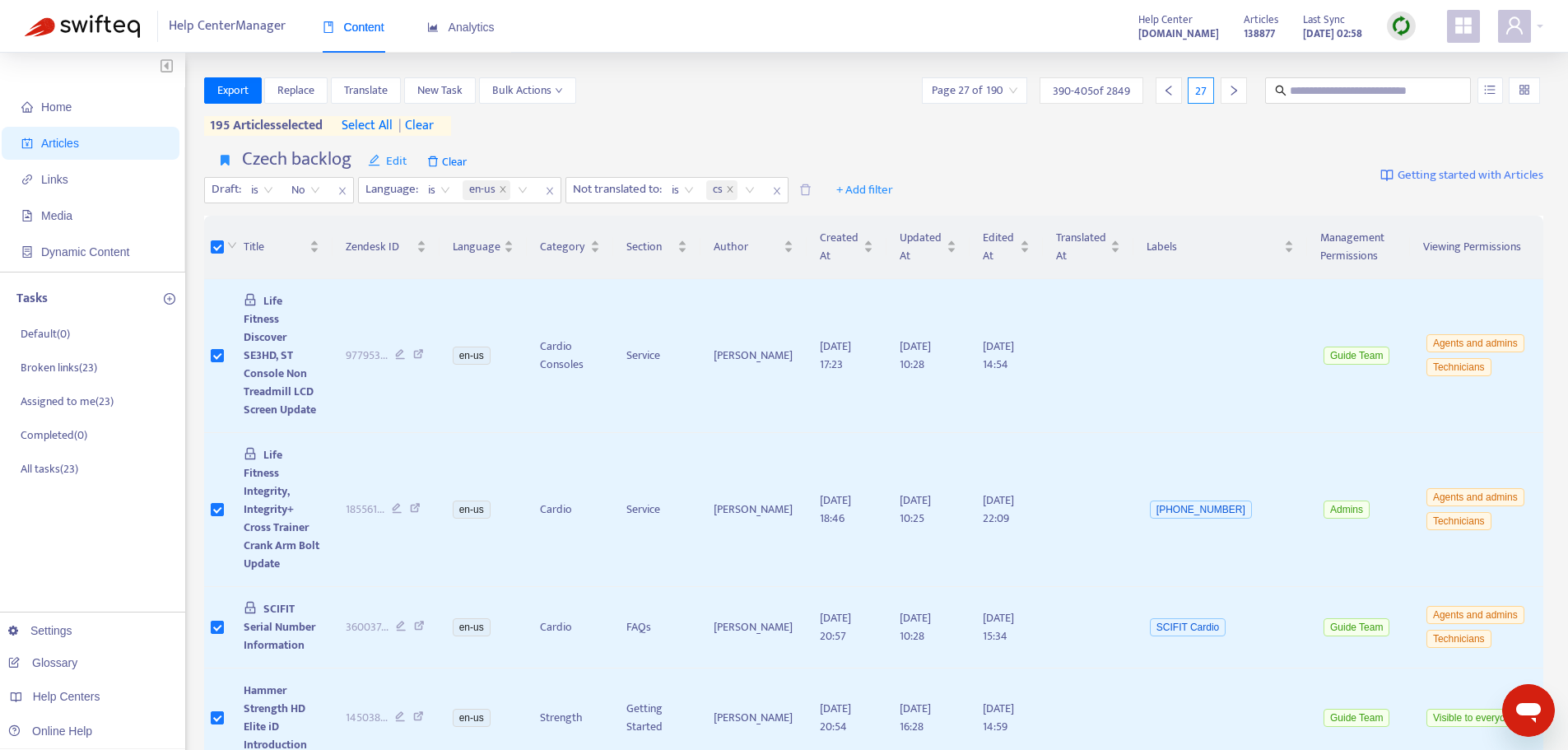
click at [1225, 88] on div at bounding box center [1234, 91] width 26 height 26
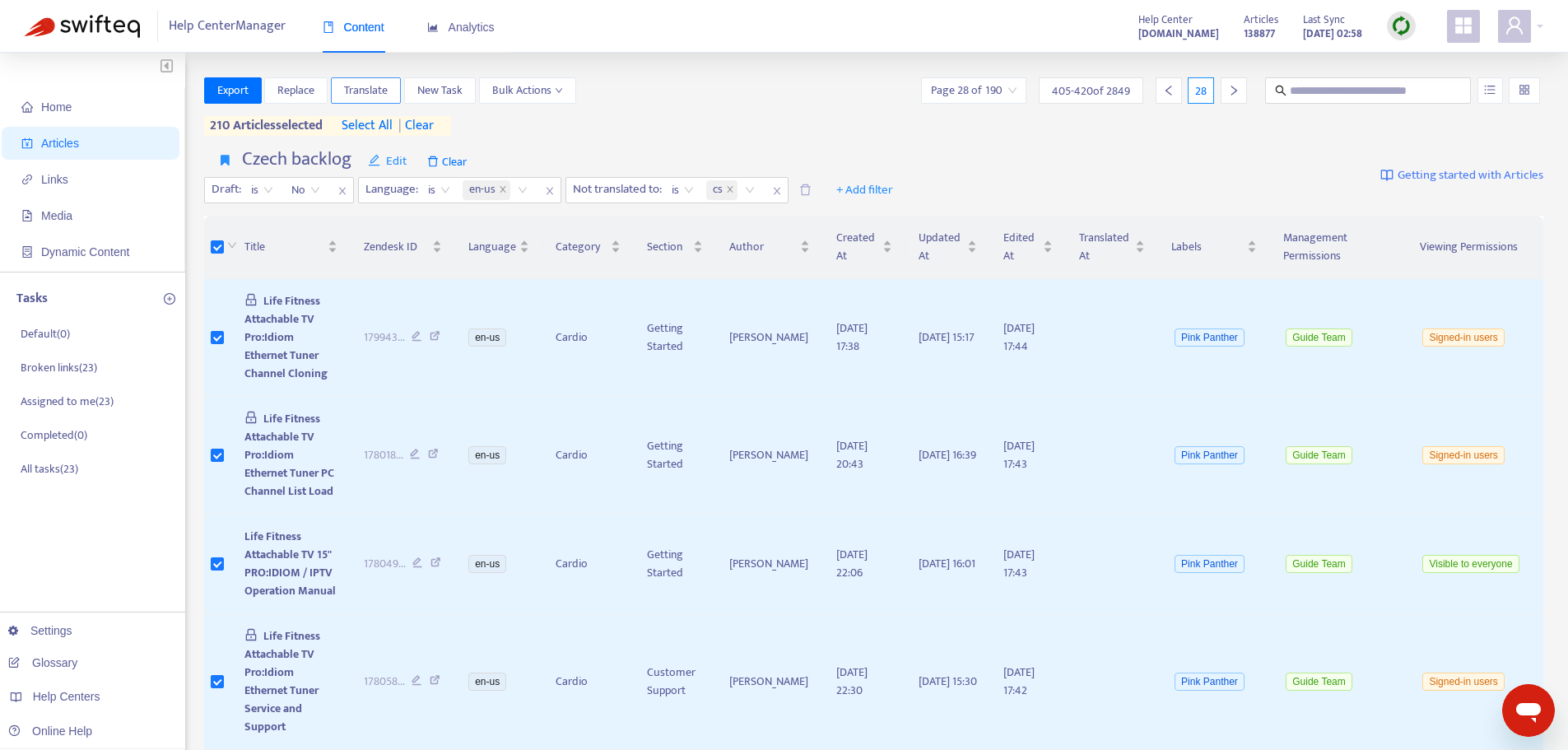
click at [359, 96] on span "Translate" at bounding box center [366, 90] width 44 height 18
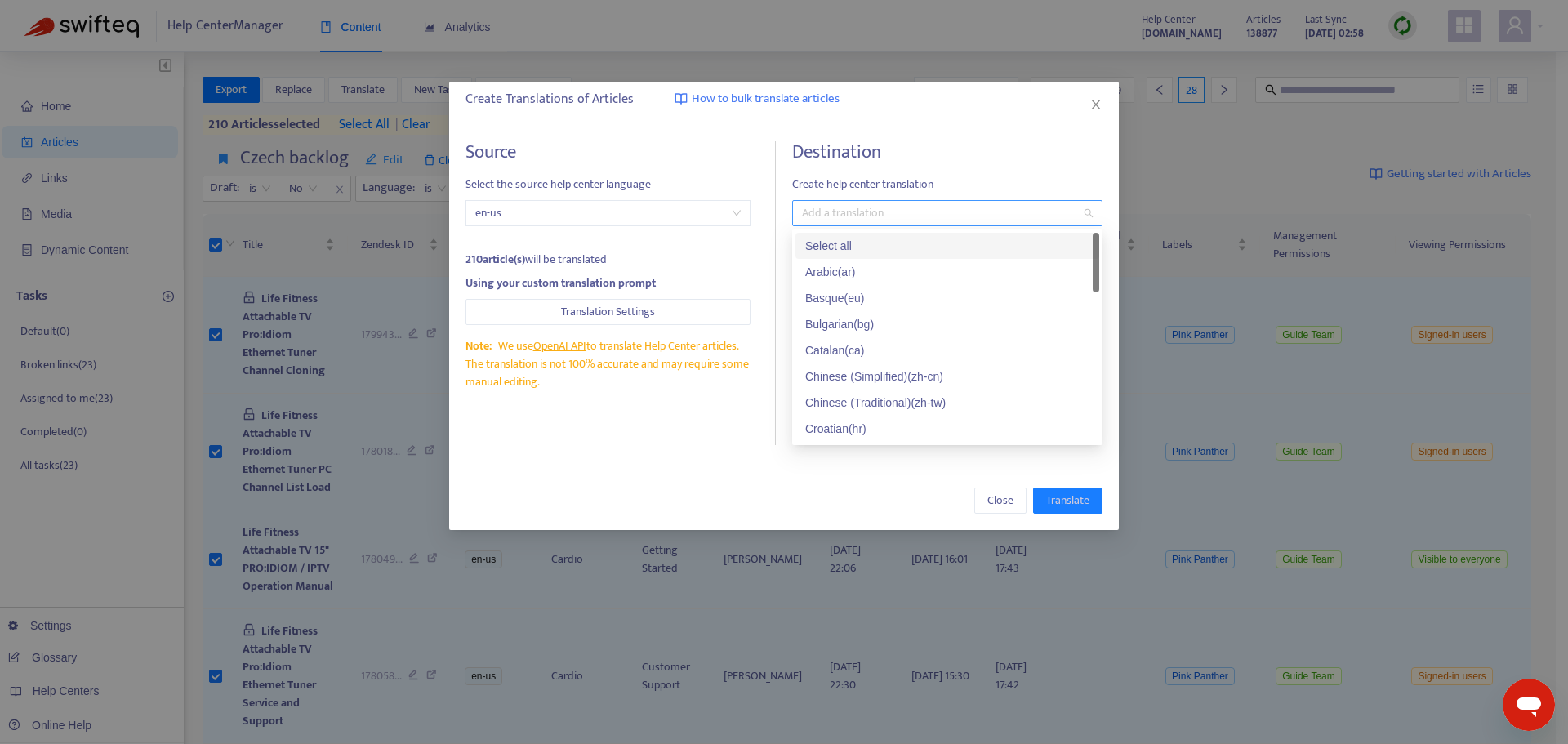
click at [845, 218] on div at bounding box center [939, 214] width 286 height 20
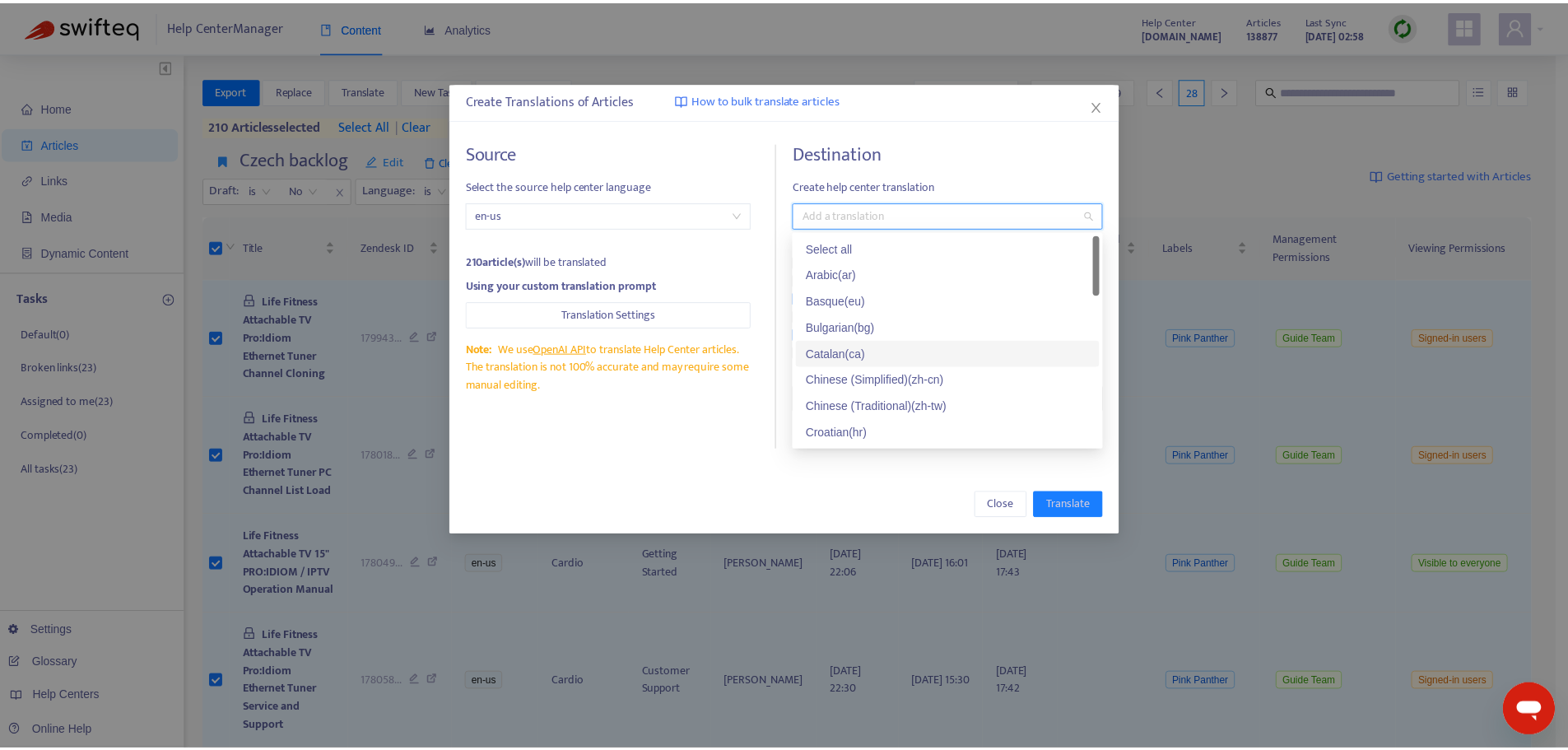
scroll to position [82, 0]
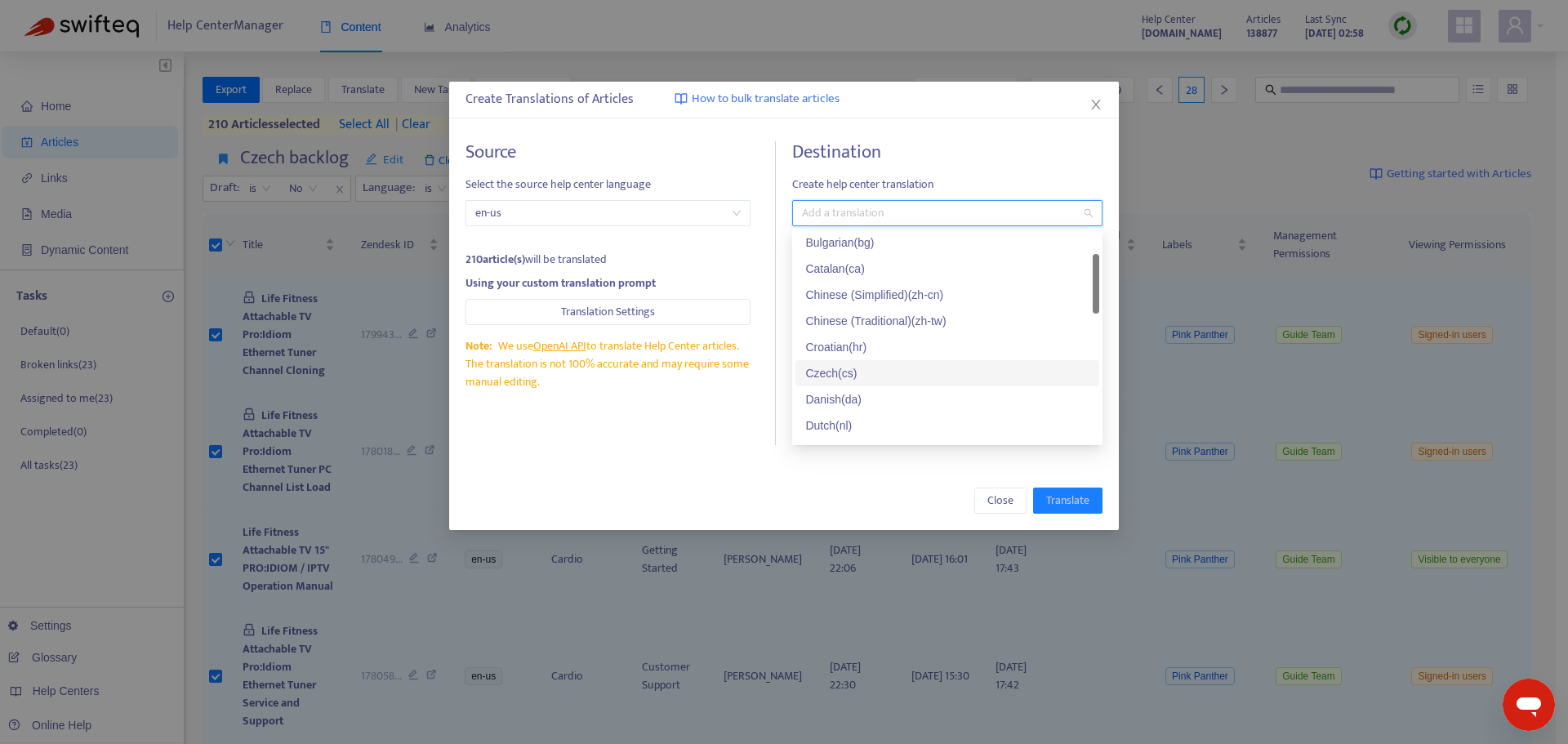
click at [832, 376] on div "Czech ( cs )" at bounding box center [947, 374] width 284 height 18
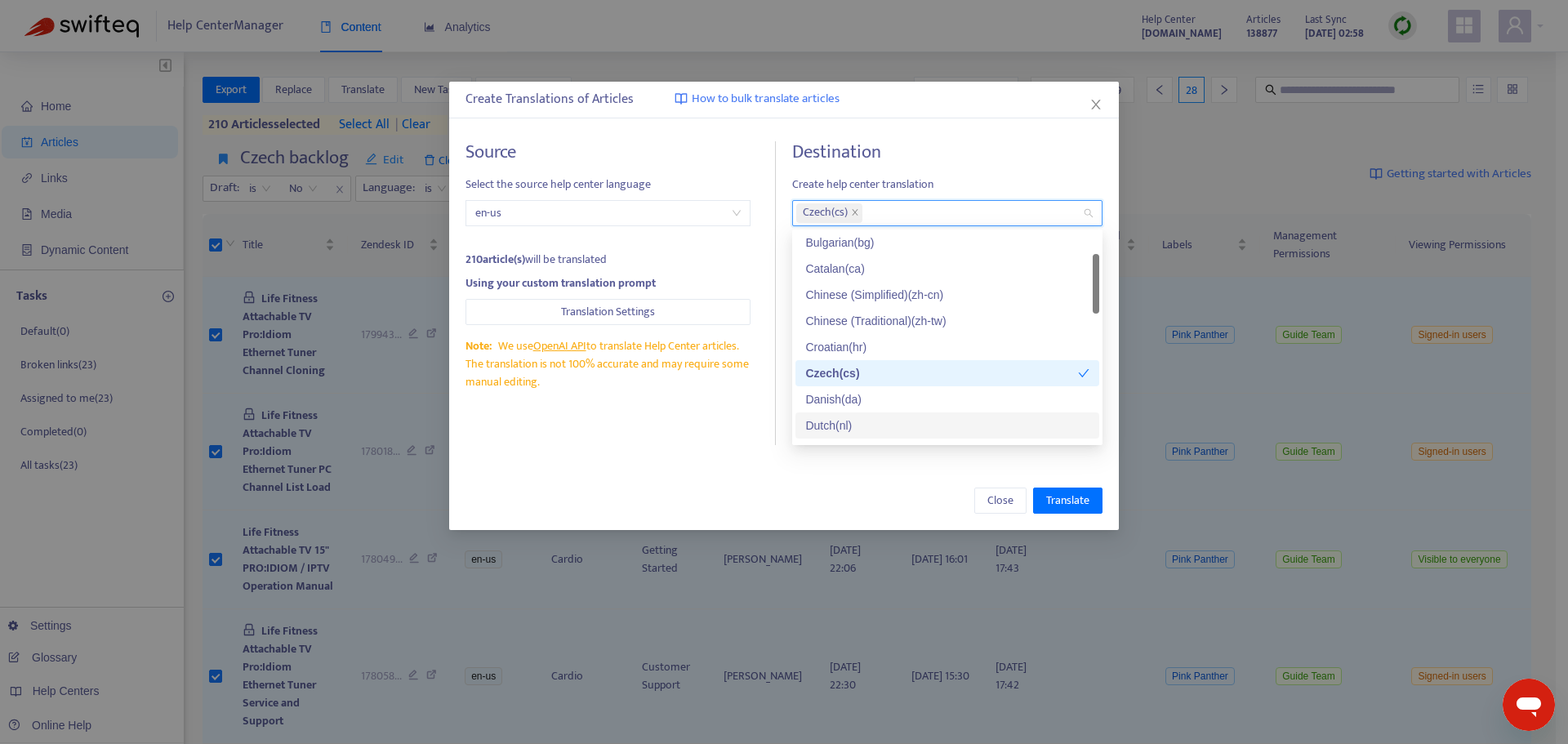
click at [695, 480] on div "Close Translate" at bounding box center [784, 501] width 670 height 59
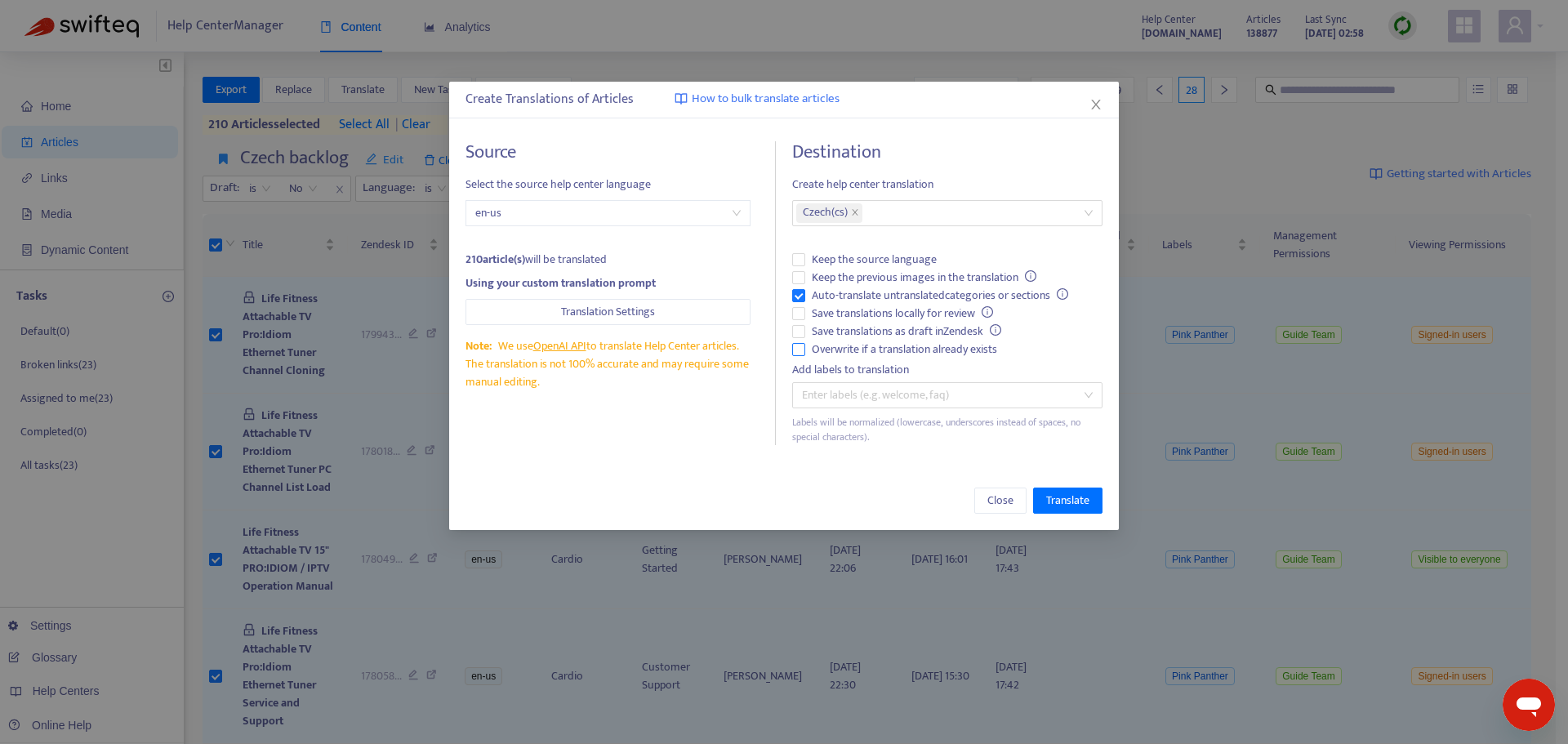
click at [799, 356] on label "Overwrite if a translation already exists" at bounding box center [947, 350] width 310 height 18
click at [1062, 503] on span "Translate" at bounding box center [1067, 501] width 44 height 18
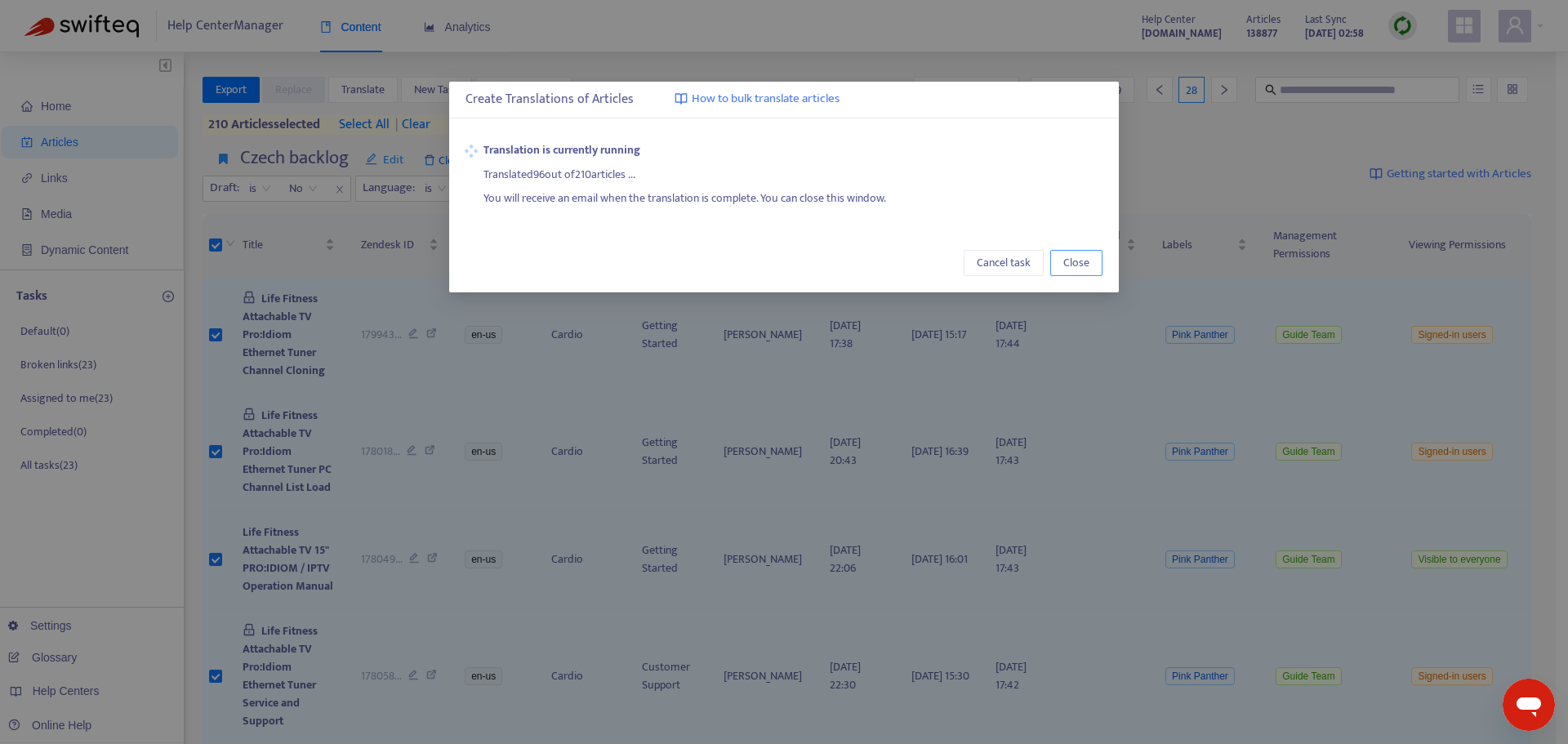
click at [1079, 269] on span "Close" at bounding box center [1076, 263] width 26 height 18
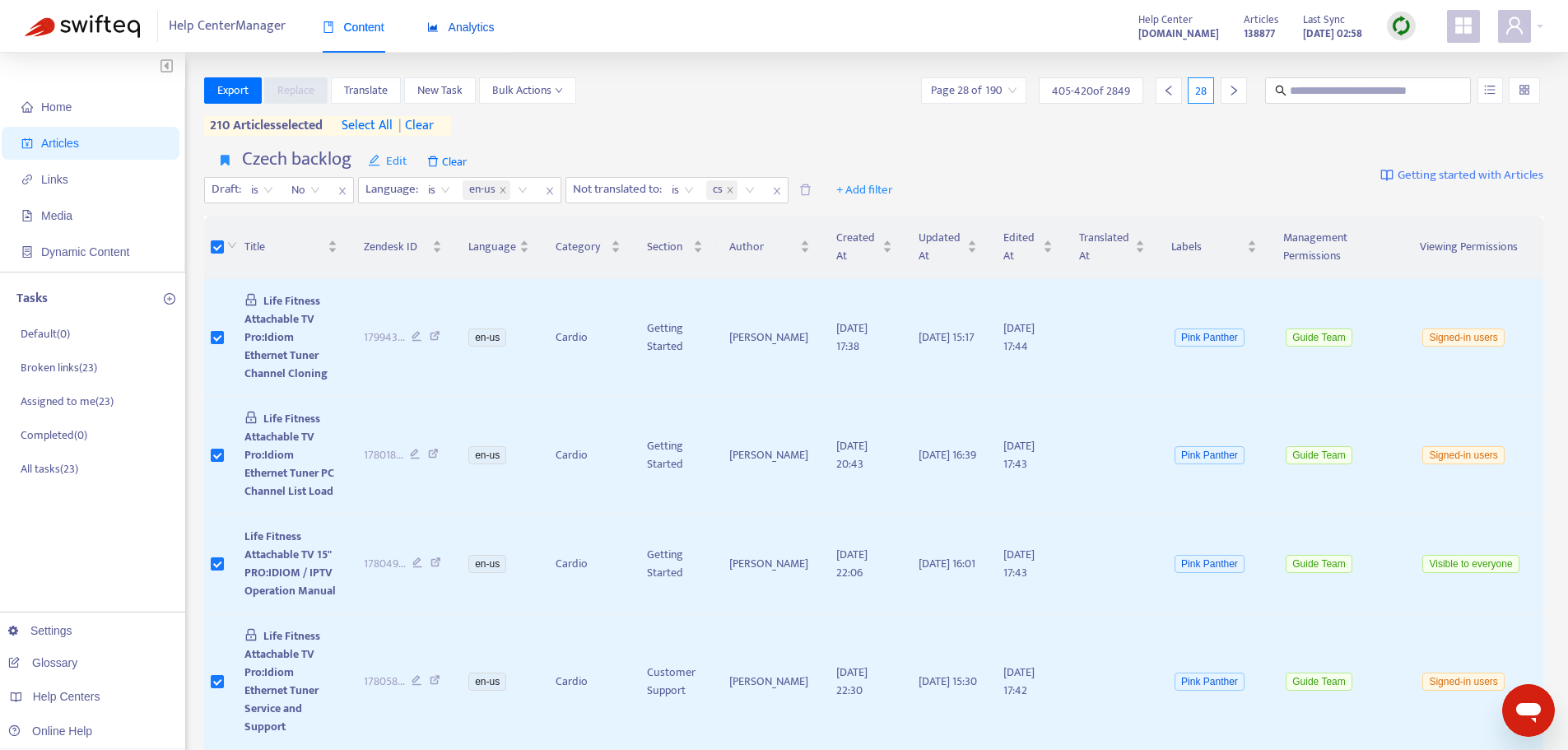
click at [479, 34] on span "Analytics" at bounding box center [461, 27] width 68 height 13
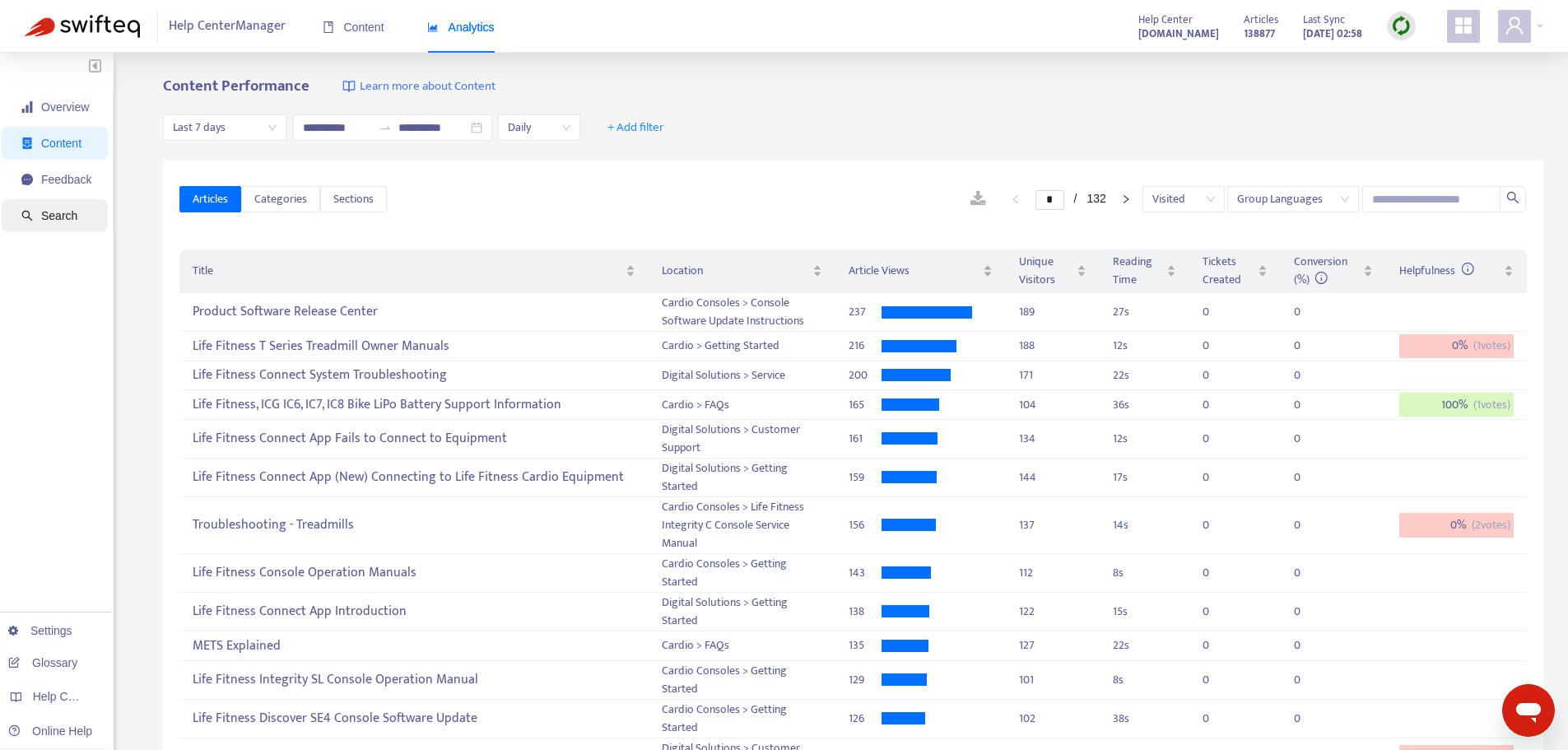
click at [60, 220] on span "Search" at bounding box center [60, 216] width 36 height 13
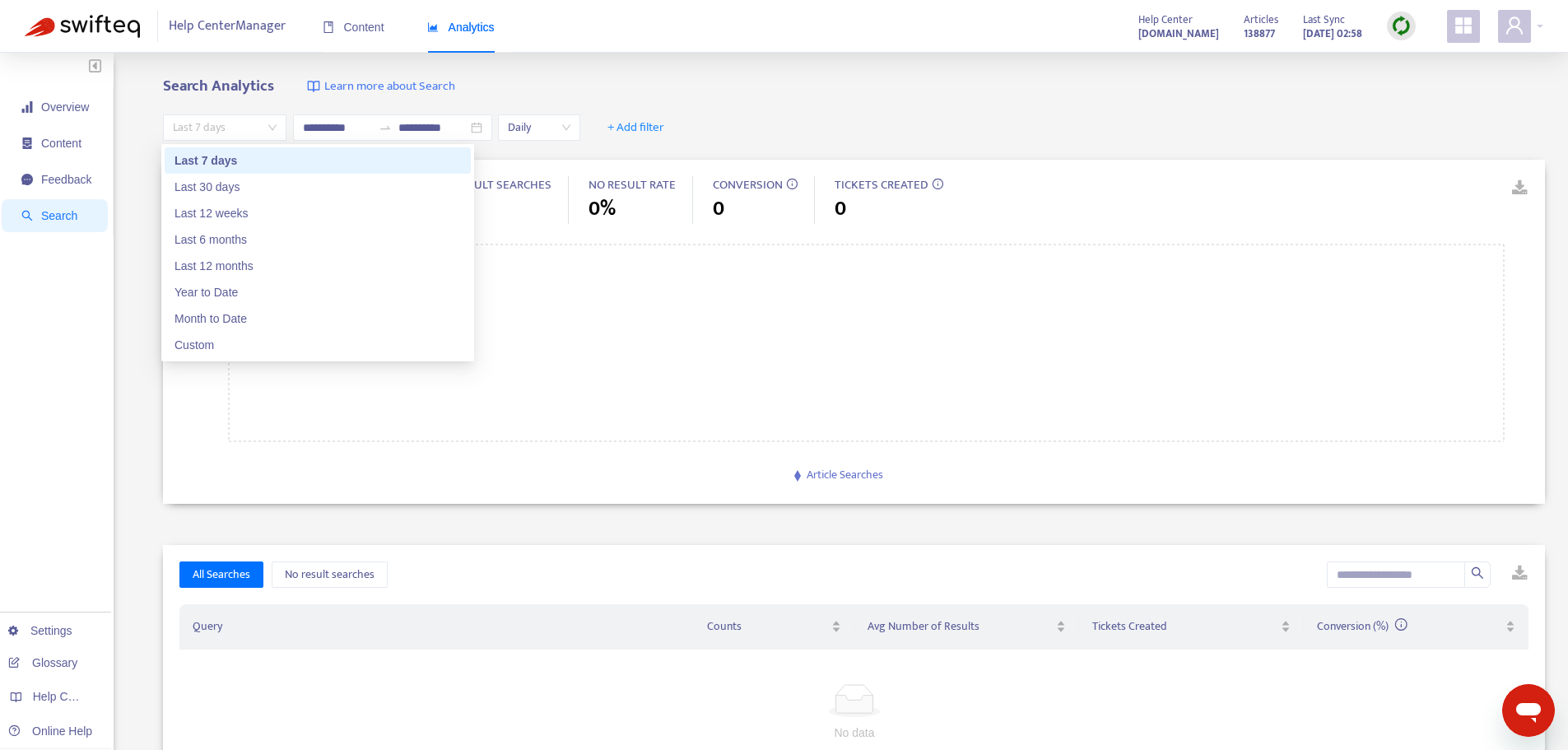
click at [270, 128] on span "Last 7 days" at bounding box center [224, 127] width 103 height 25
click at [220, 184] on div "Last 30 days" at bounding box center [318, 187] width 286 height 18
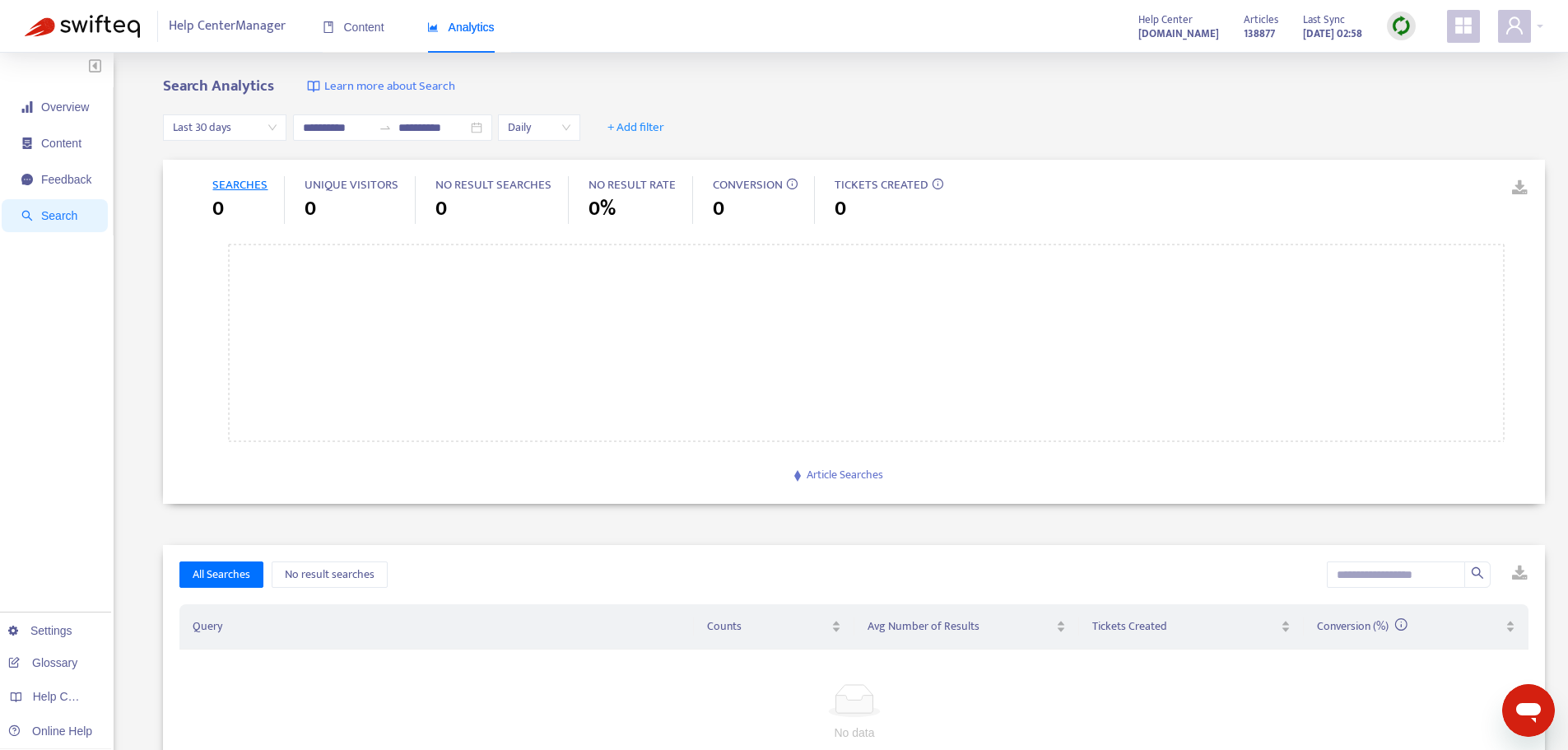
click at [65, 224] on span "Search" at bounding box center [56, 216] width 70 height 33
click at [213, 564] on button "All Searches" at bounding box center [221, 575] width 84 height 26
click at [238, 187] on span "SEARCHES" at bounding box center [240, 185] width 55 height 21
click at [570, 130] on span "Daily" at bounding box center [539, 127] width 63 height 25
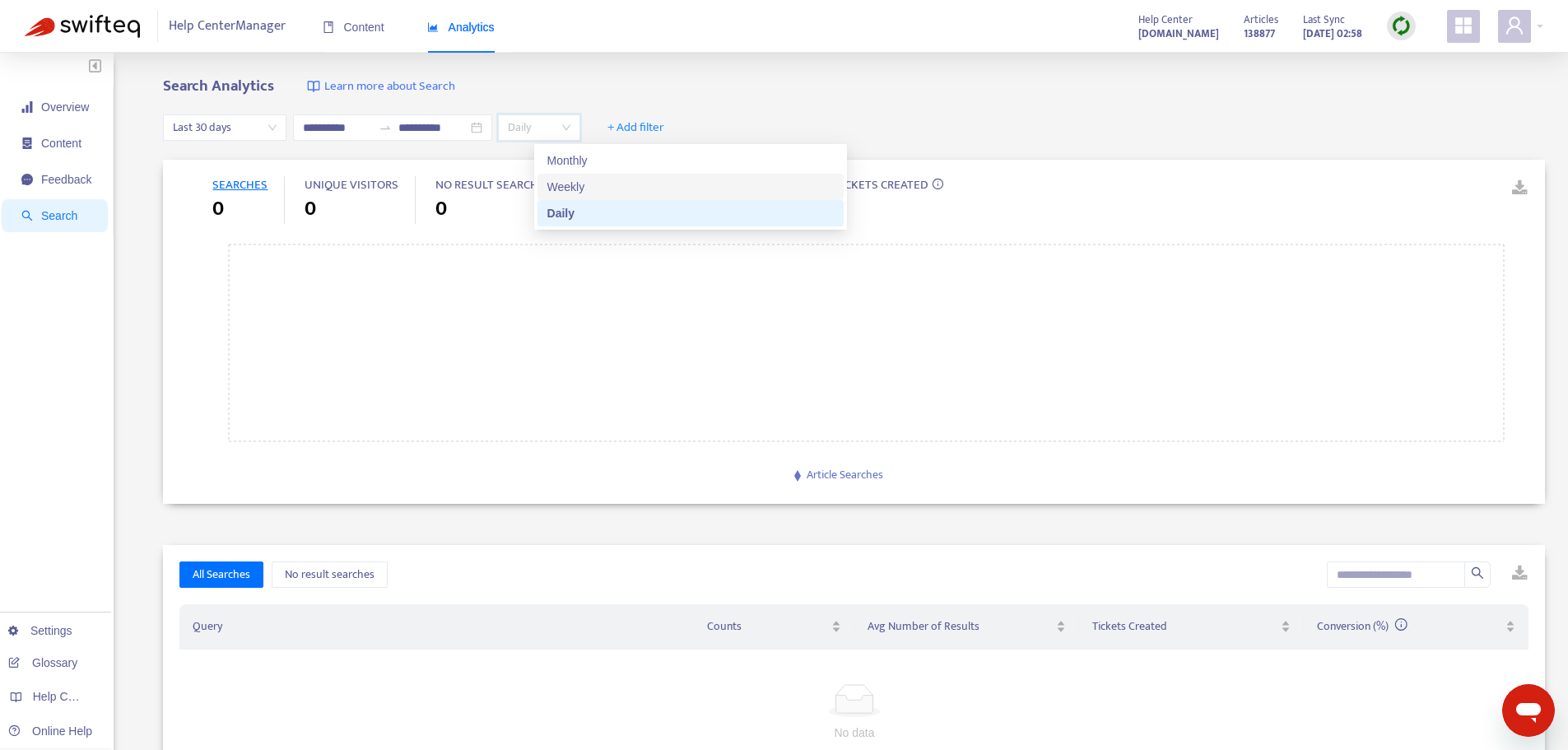
click at [569, 190] on div "Weekly" at bounding box center [691, 187] width 286 height 18
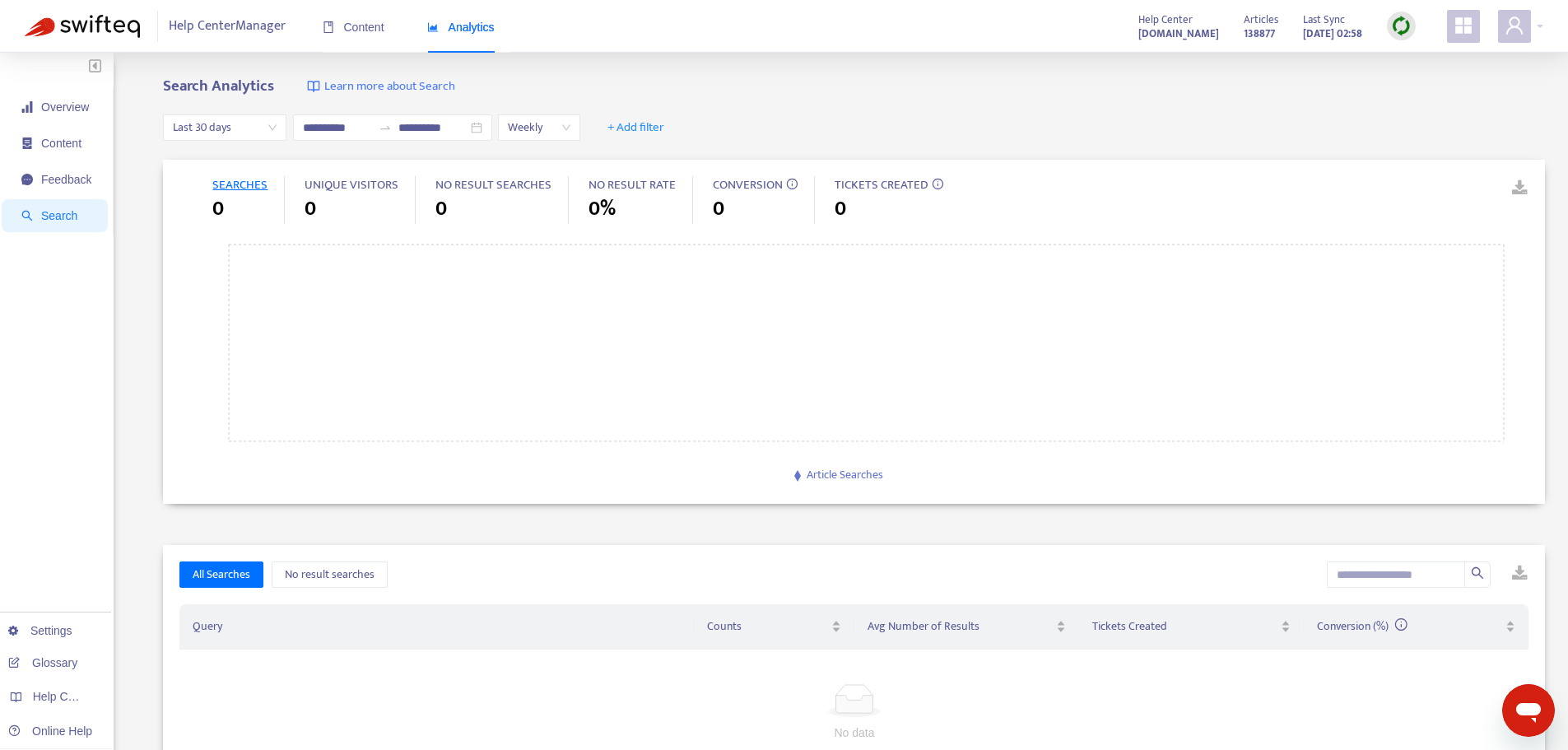
click at [388, 88] on span "Learn more about Search" at bounding box center [390, 87] width 131 height 19
click at [55, 117] on span "Overview" at bounding box center [56, 107] width 70 height 33
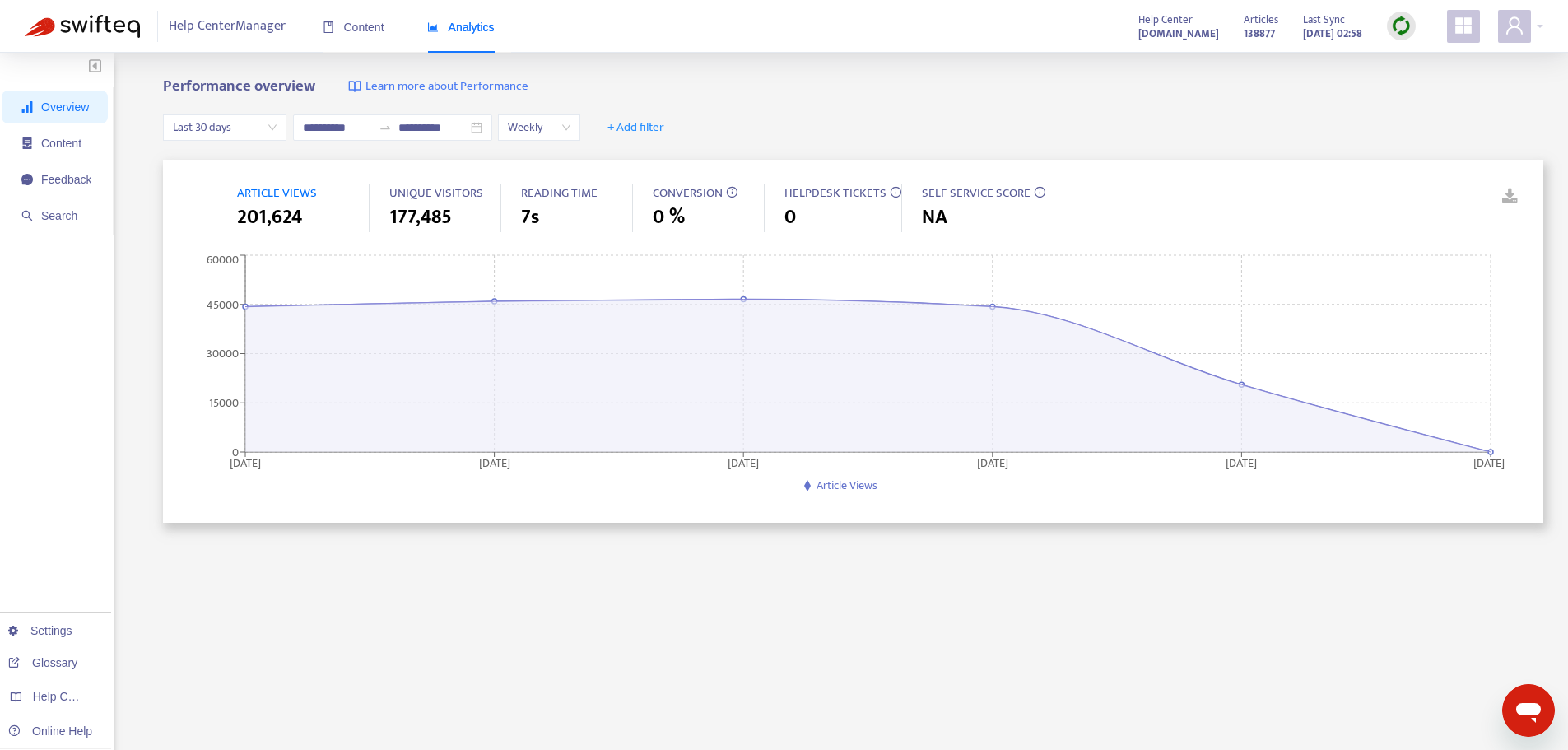
click at [570, 132] on span "Weekly" at bounding box center [539, 127] width 63 height 25
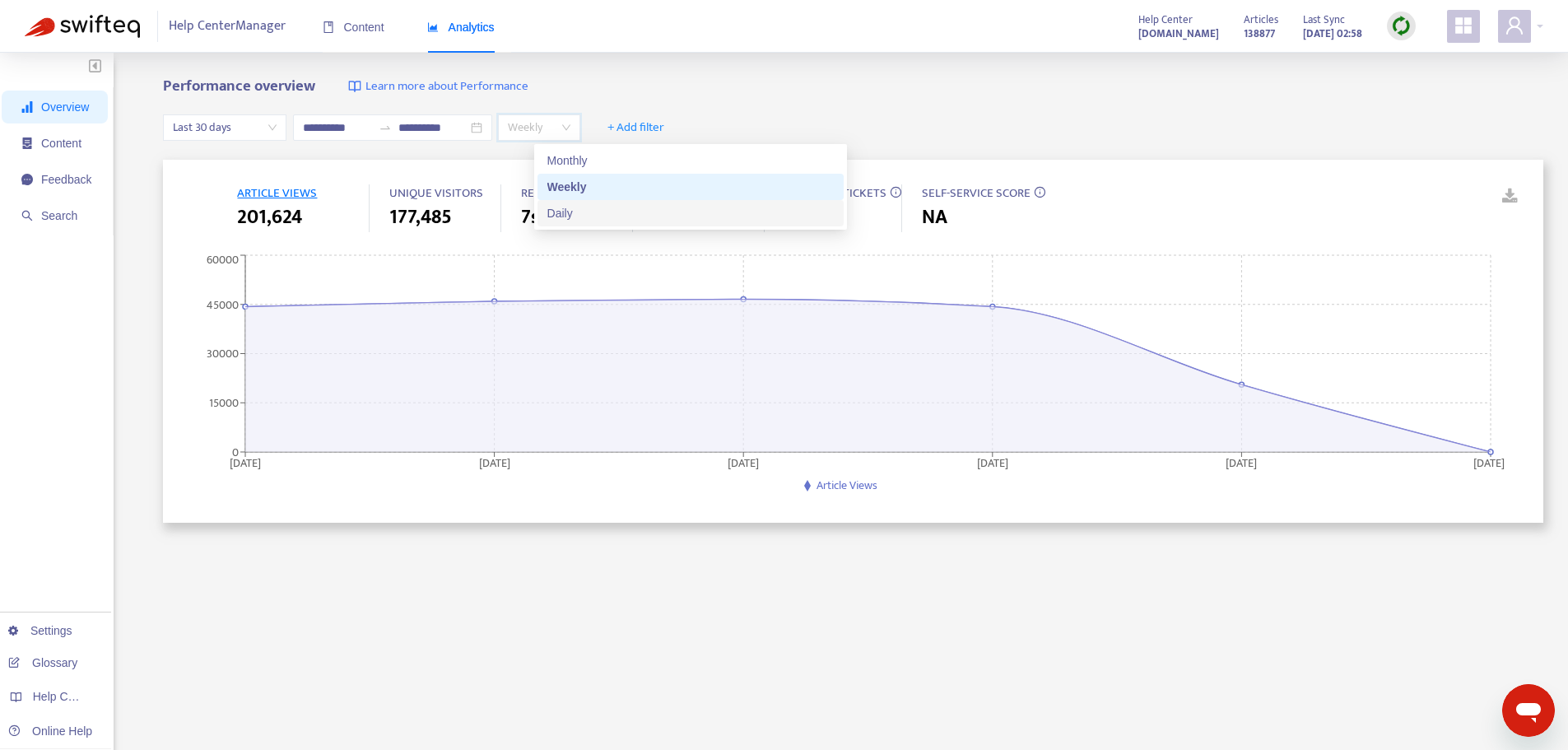
click at [589, 215] on div "Daily" at bounding box center [691, 214] width 286 height 18
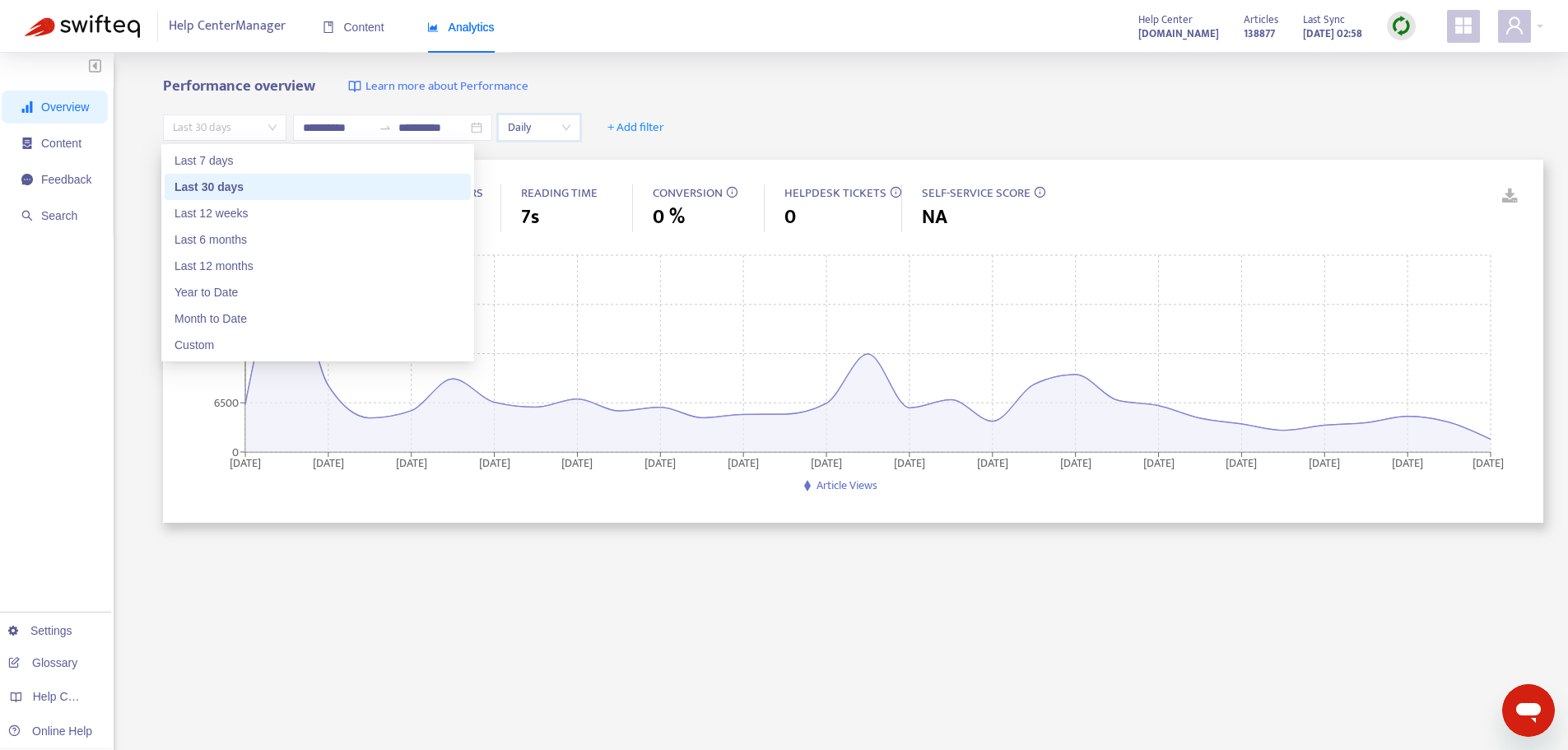
click at [266, 127] on span "Last 30 days" at bounding box center [224, 127] width 103 height 25
click at [235, 215] on div "Last 12 weeks" at bounding box center [318, 214] width 286 height 18
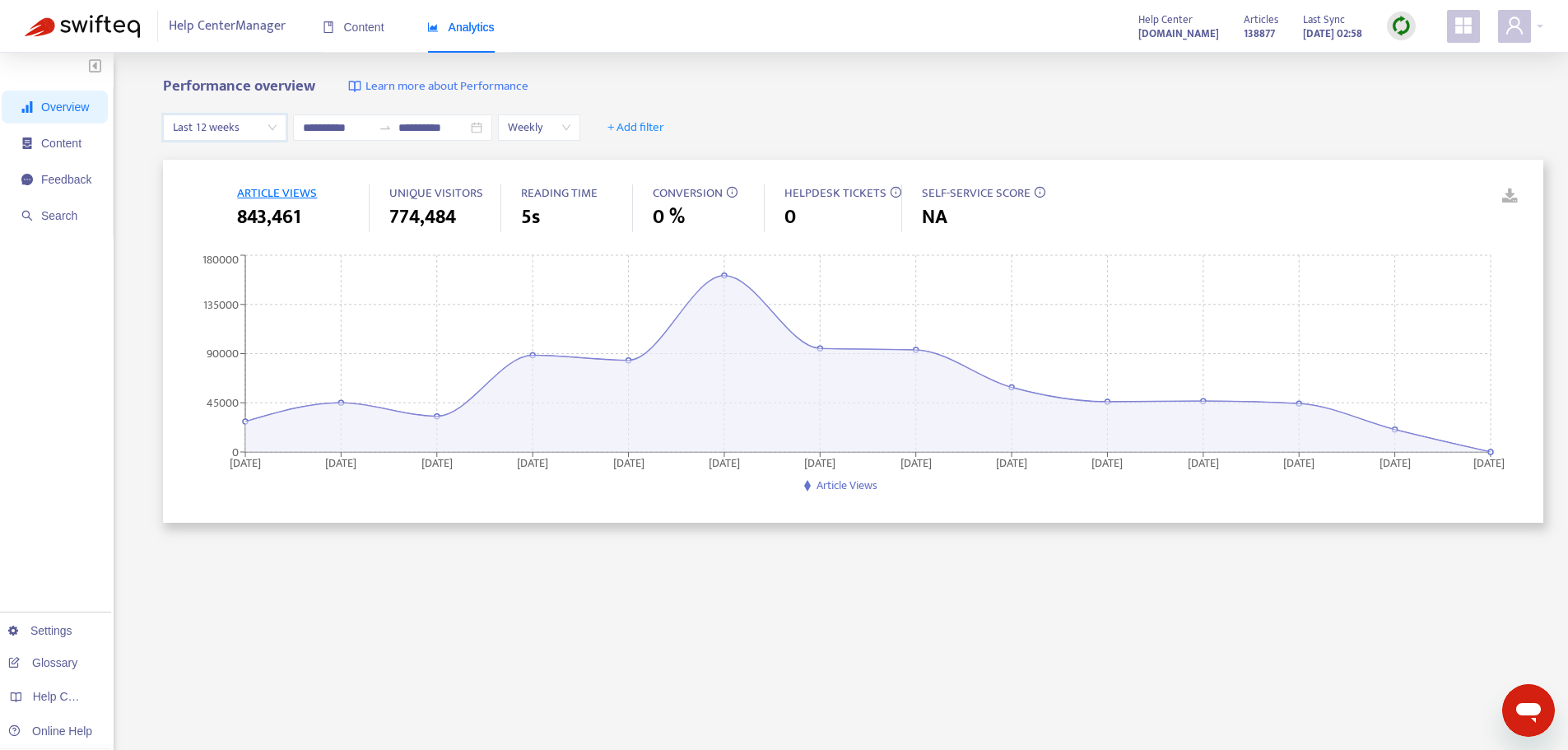
click at [570, 129] on span "Weekly" at bounding box center [539, 127] width 63 height 25
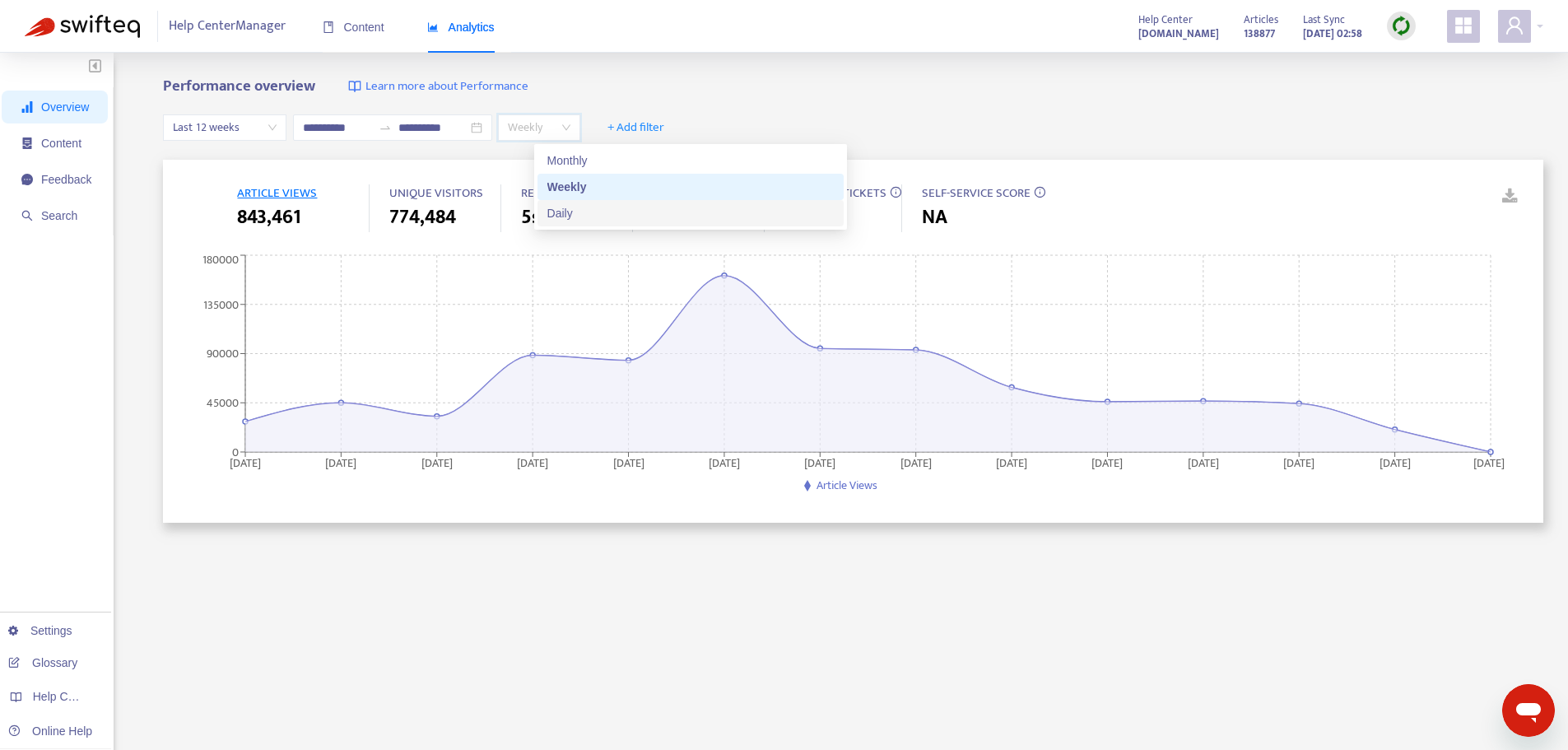
click at [565, 216] on div "Daily" at bounding box center [691, 214] width 286 height 18
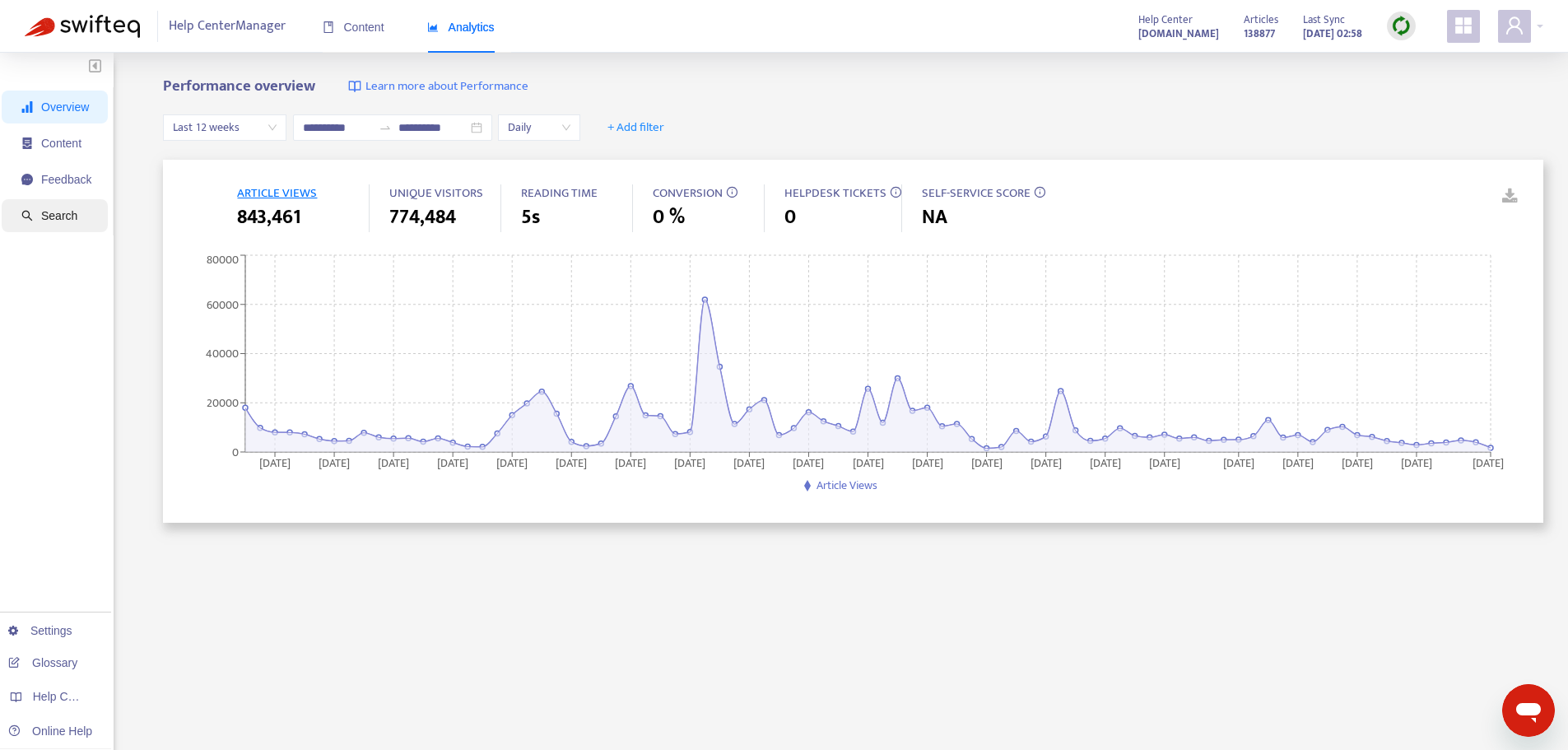
click at [74, 214] on span "Search" at bounding box center [60, 216] width 36 height 13
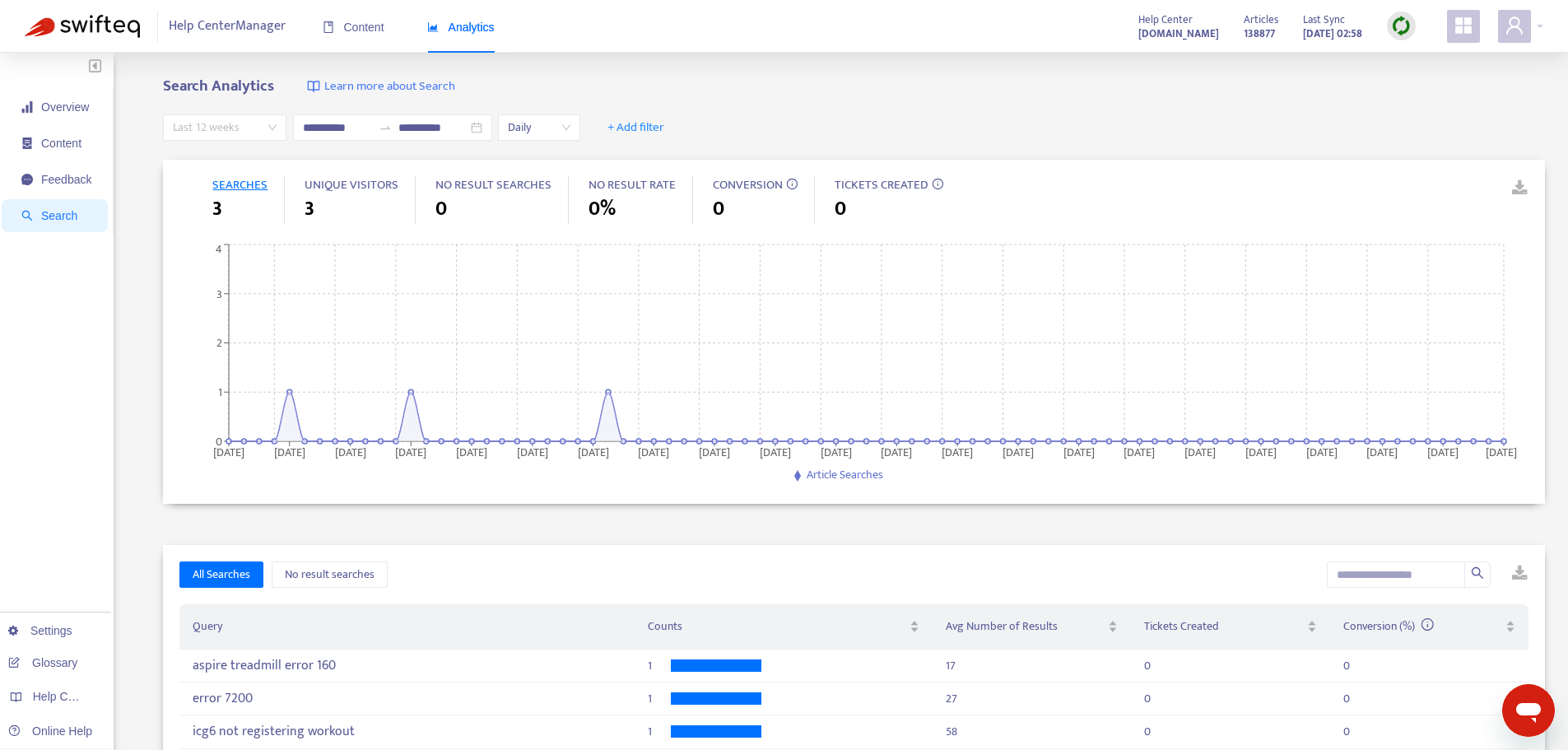
click at [266, 126] on span "Last 12 weeks" at bounding box center [224, 127] width 103 height 25
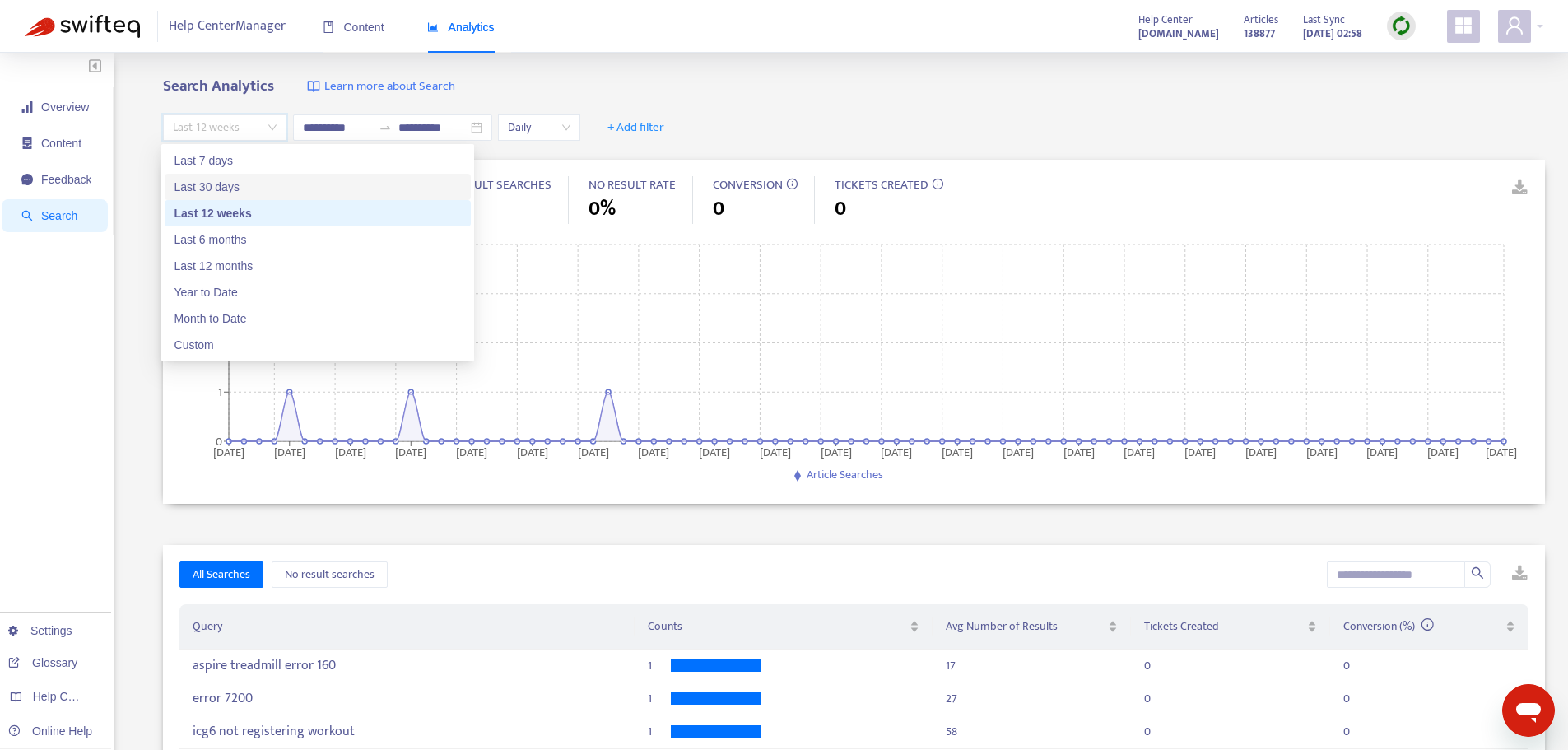
click at [209, 185] on div "Last 30 days" at bounding box center [318, 187] width 286 height 18
type input "**********"
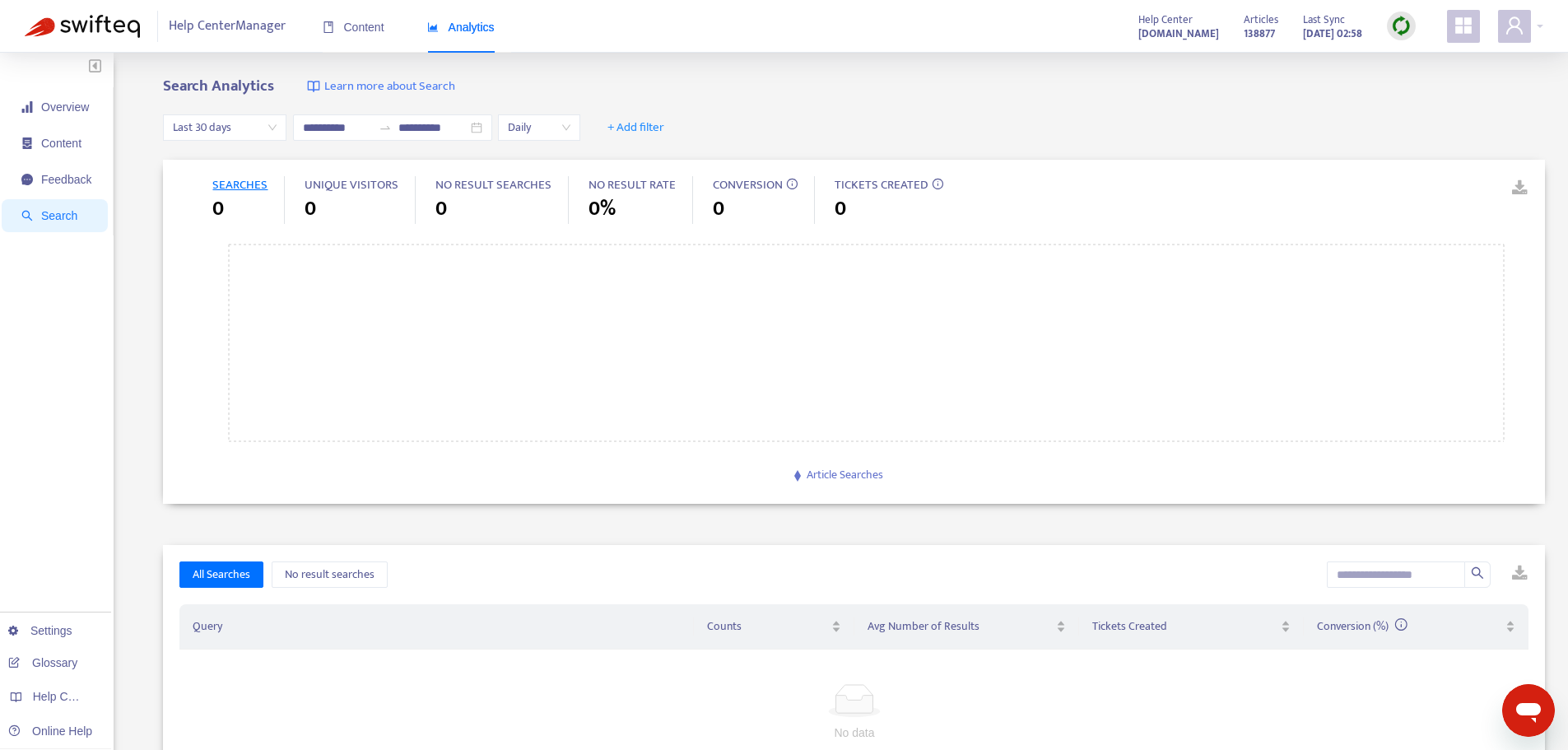
click at [1461, 31] on icon "appstore" at bounding box center [1464, 26] width 17 height 17
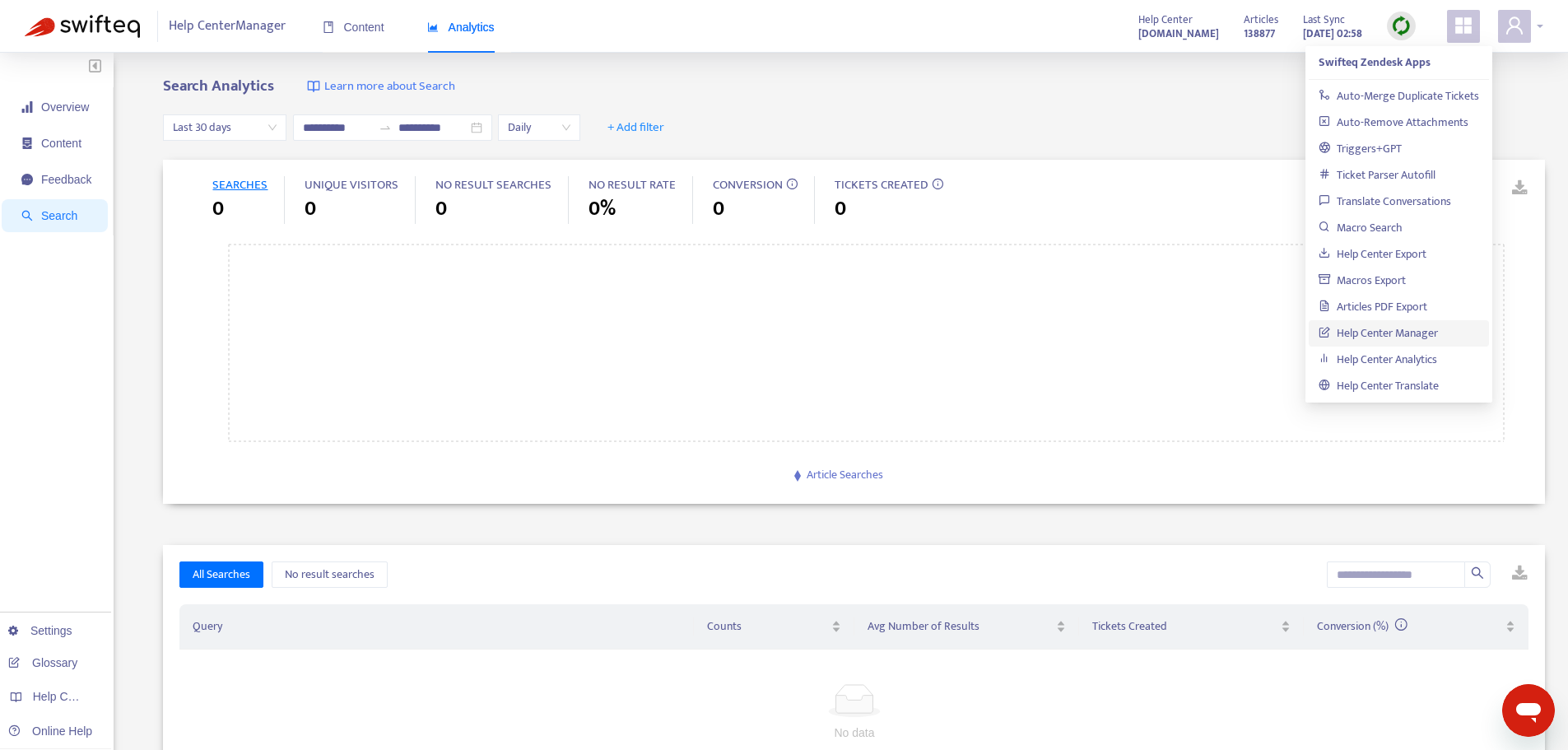
click at [1523, 32] on icon "user" at bounding box center [1514, 26] width 20 height 20
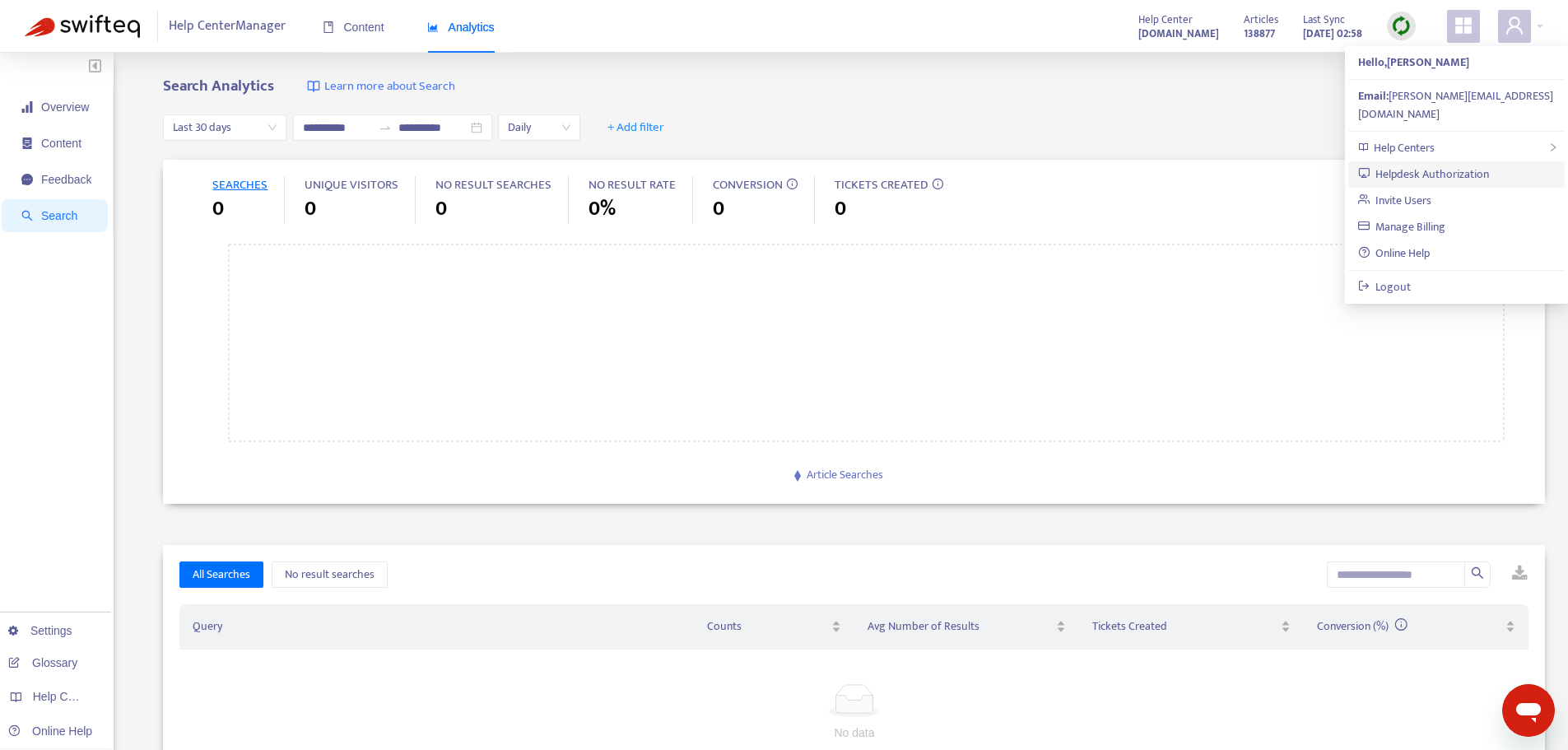
click at [1419, 165] on link "Helpdesk Authorization" at bounding box center [1423, 174] width 132 height 19
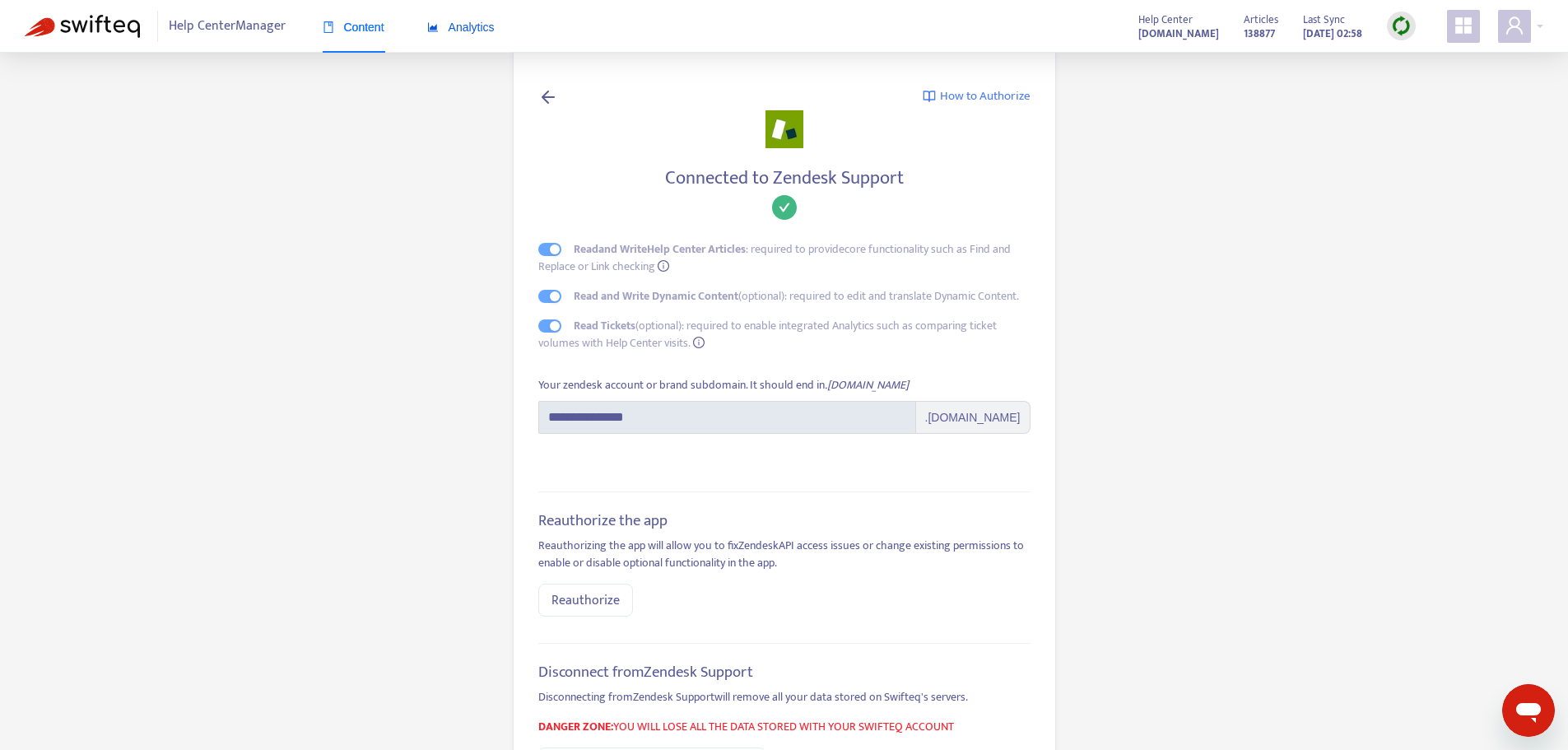
click at [457, 26] on span "Analytics" at bounding box center [461, 27] width 68 height 13
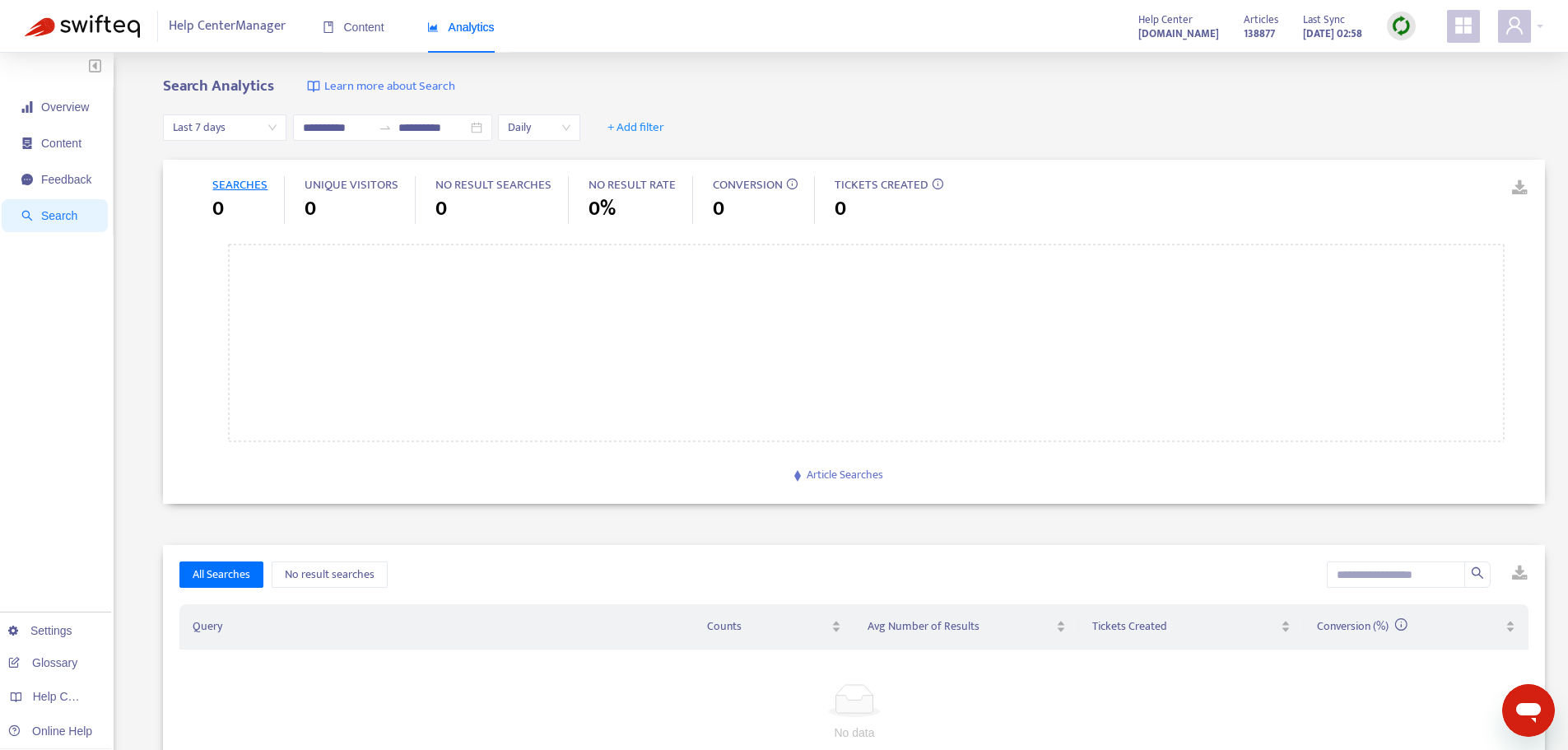
click at [268, 127] on span "Last 7 days" at bounding box center [224, 127] width 103 height 25
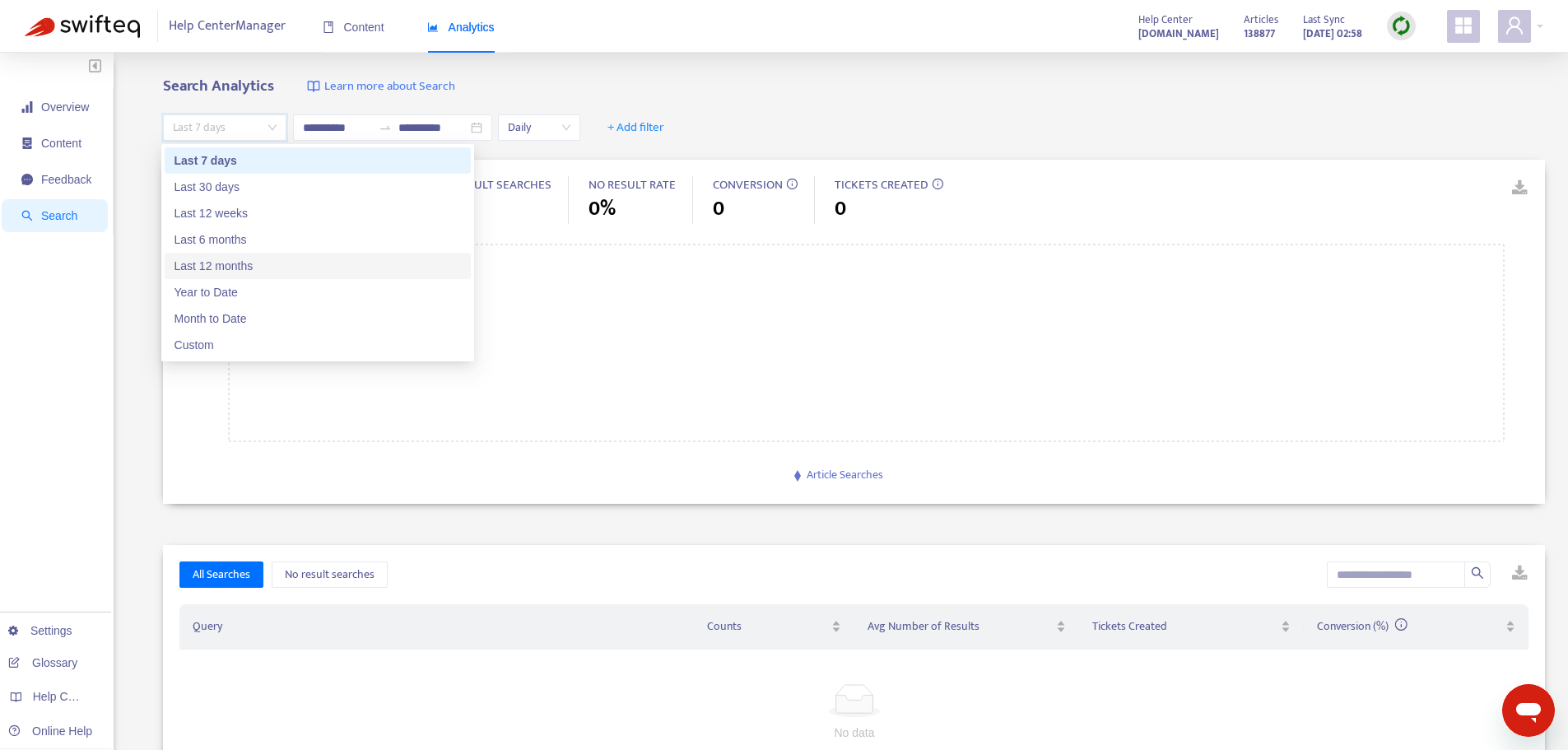
click at [225, 267] on div "Last 12 months" at bounding box center [318, 266] width 286 height 18
type input "**********"
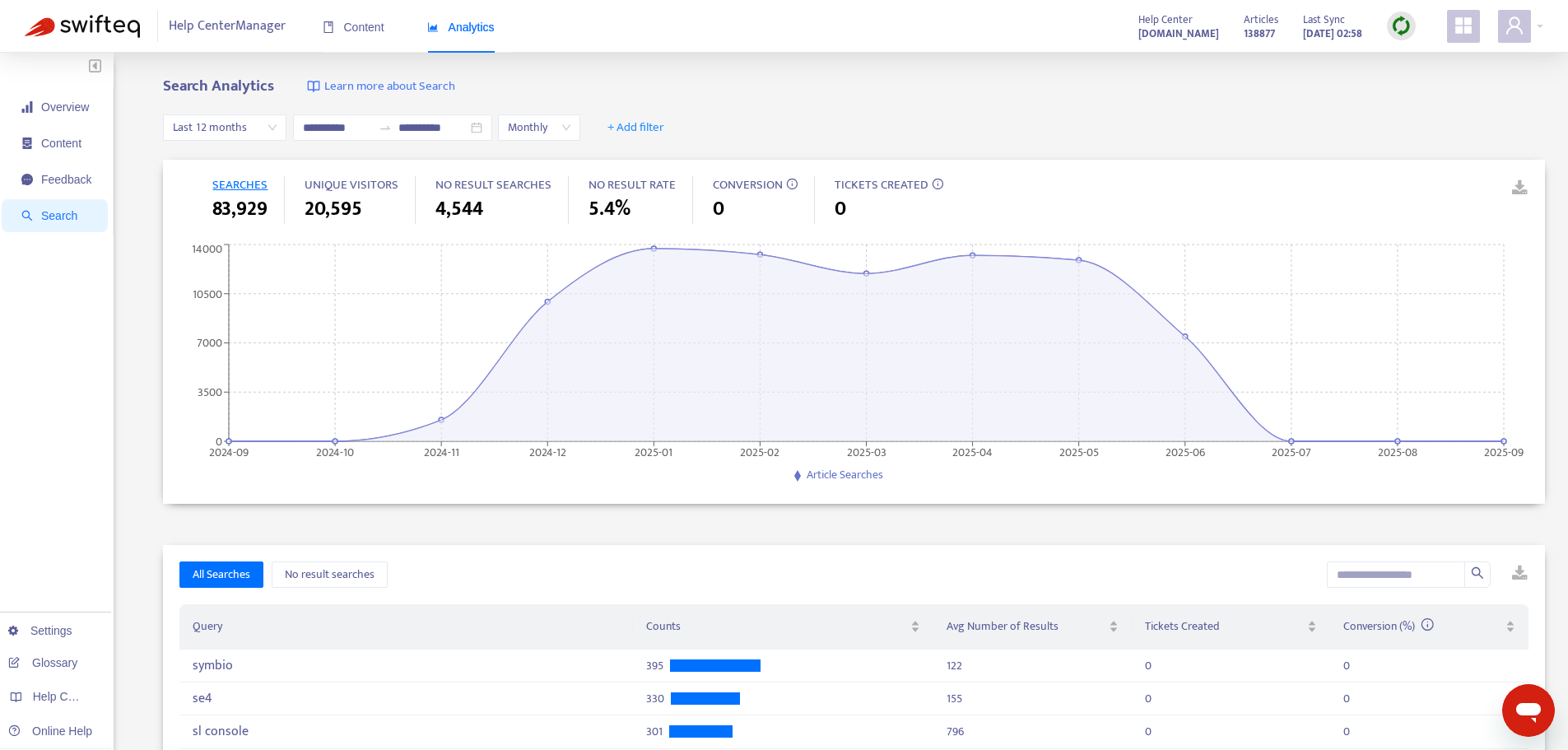
click at [570, 130] on span "Monthly" at bounding box center [539, 127] width 63 height 25
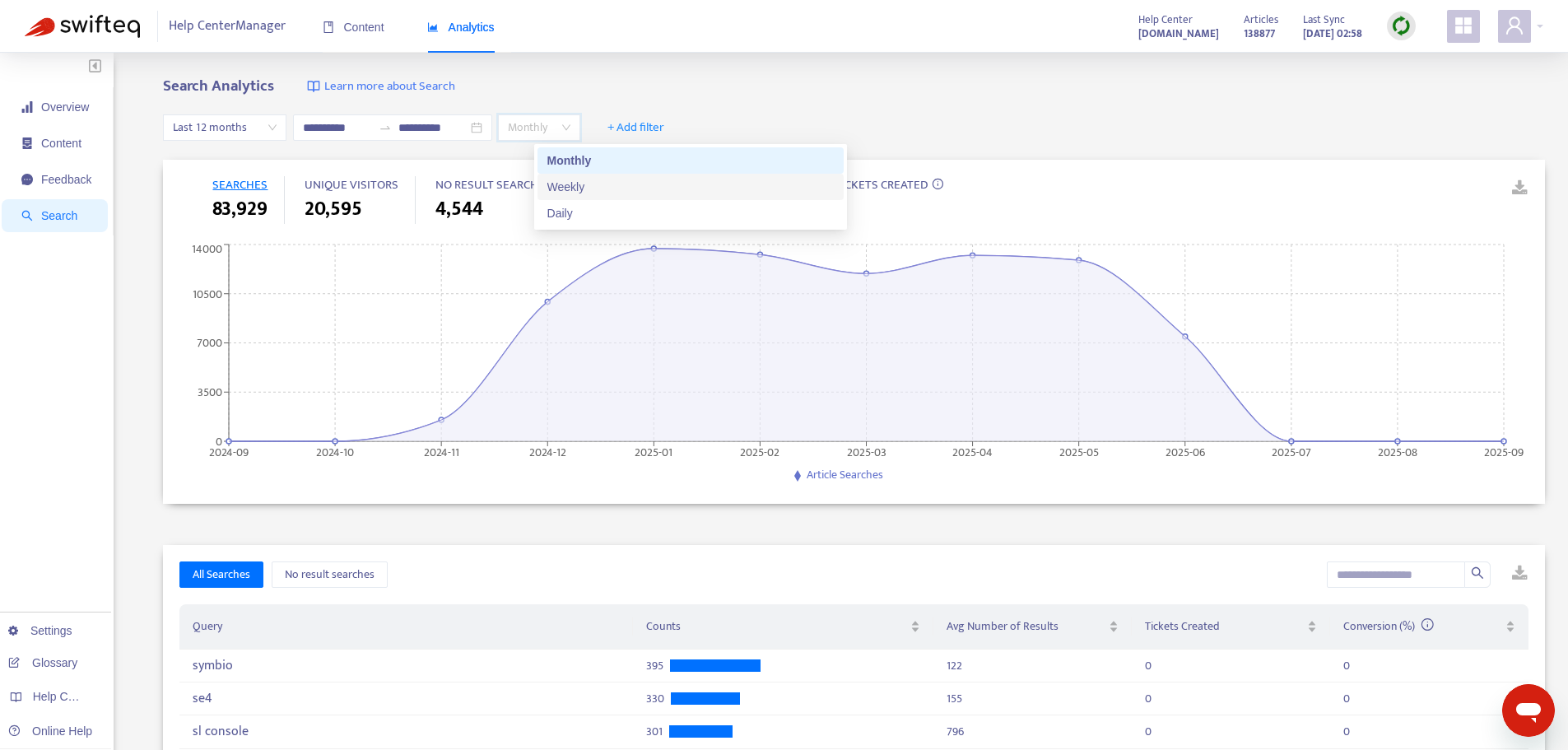
click at [581, 190] on div "Weekly" at bounding box center [691, 187] width 286 height 18
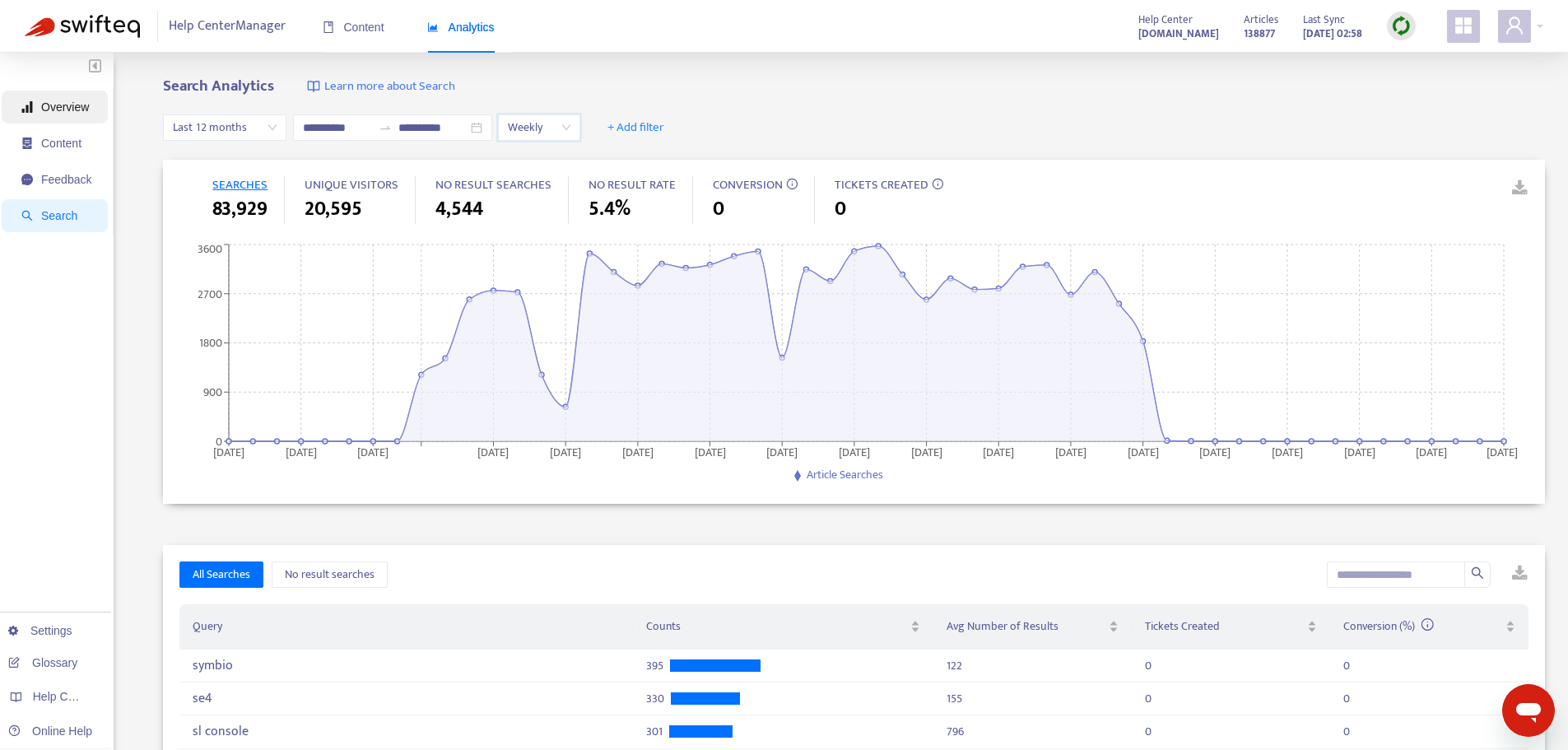
click at [60, 108] on span "Overview" at bounding box center [65, 107] width 48 height 13
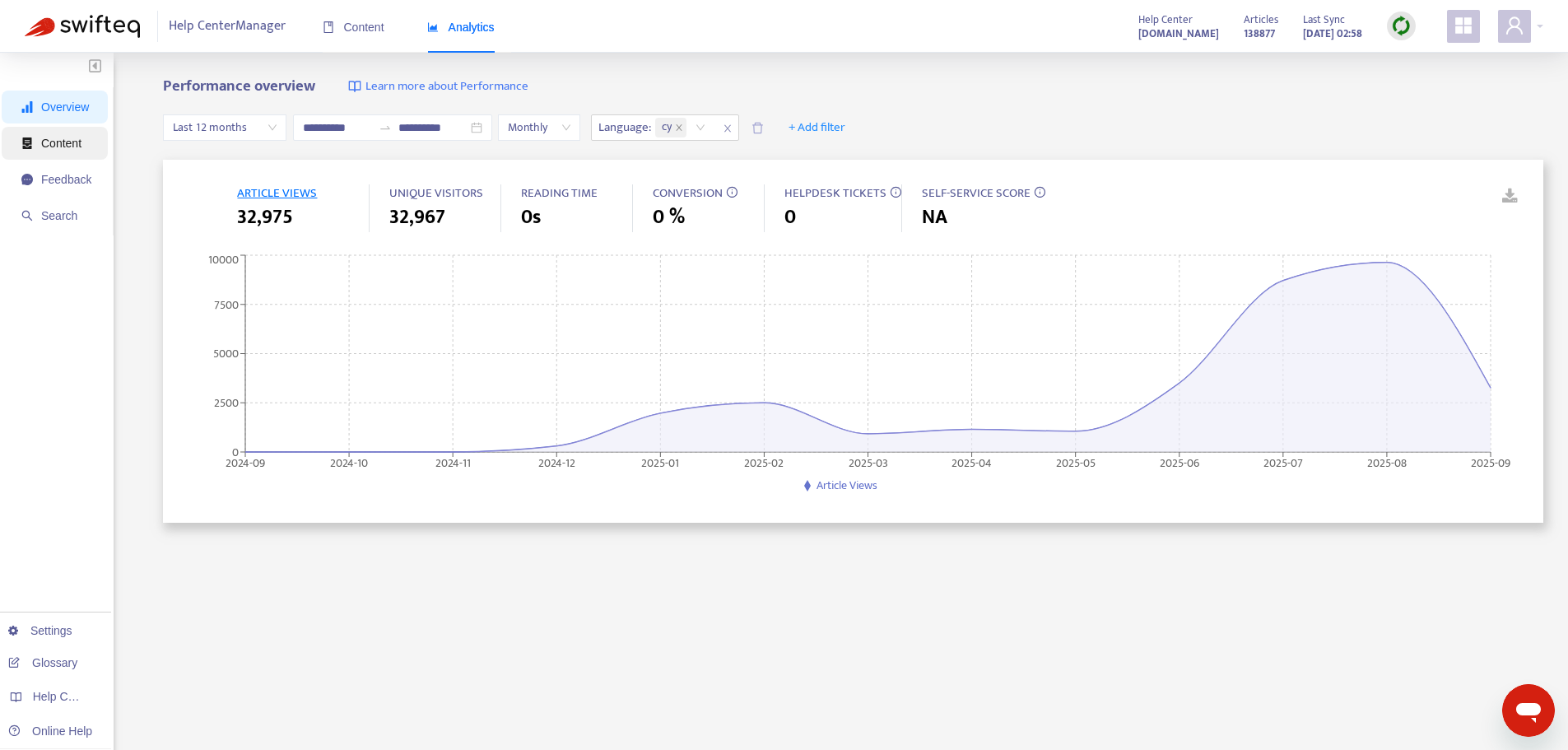
click at [55, 137] on span "Content" at bounding box center [61, 143] width 41 height 13
